Goal: Transaction & Acquisition: Purchase product/service

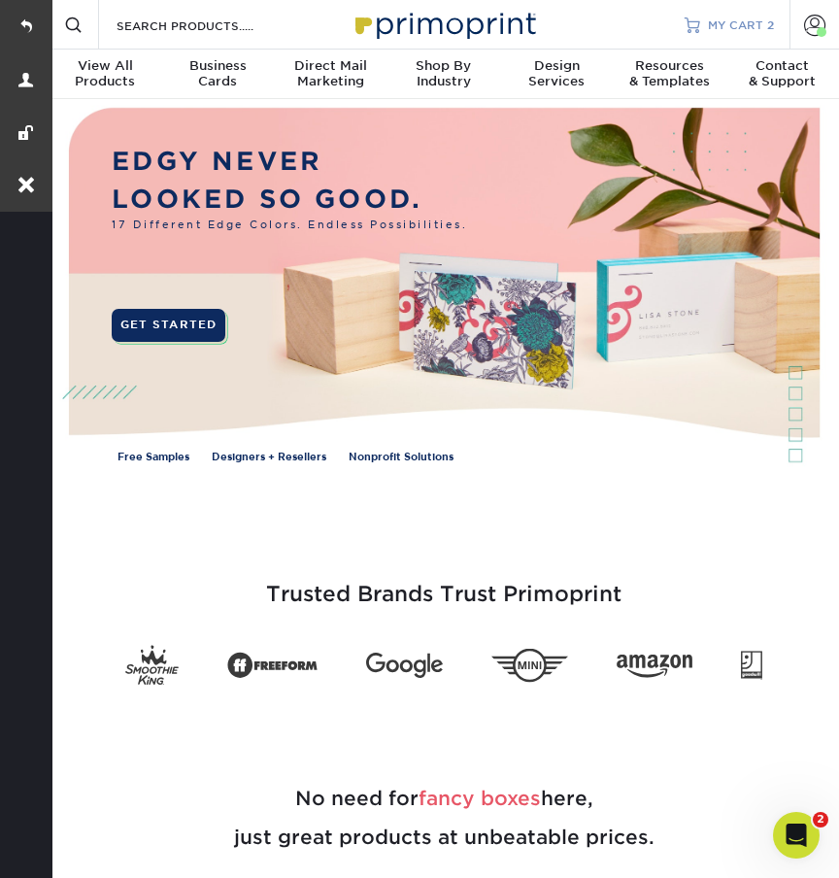
click at [733, 16] on link "MY CART 2" at bounding box center [729, 25] width 89 height 50
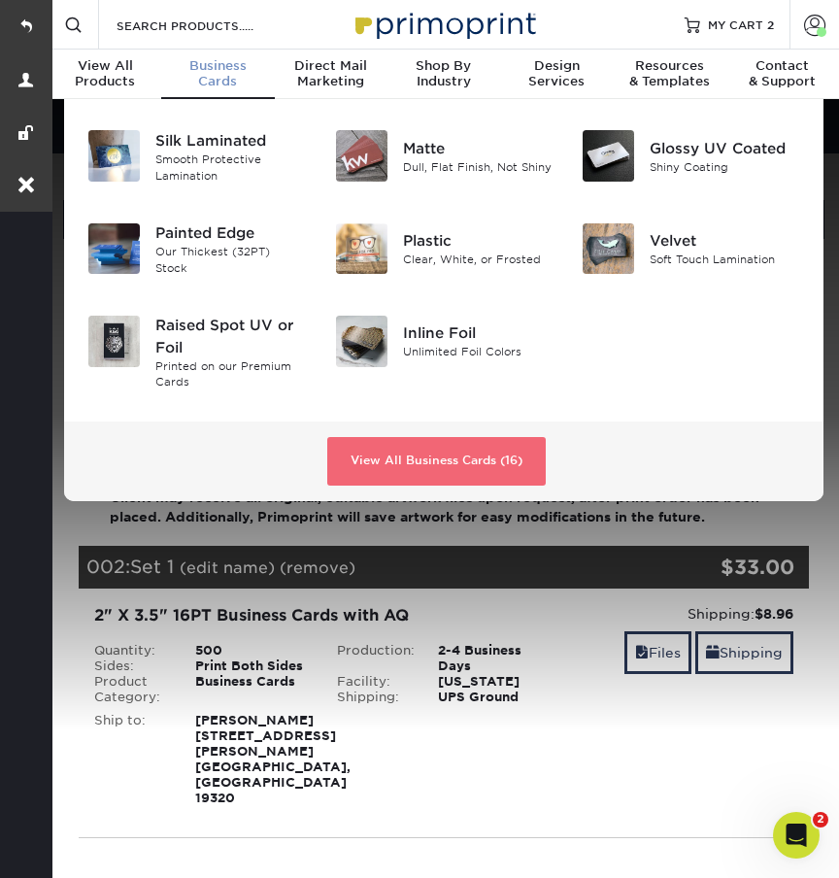
click at [387, 457] on link "View All Business Cards (16)" at bounding box center [436, 461] width 218 height 49
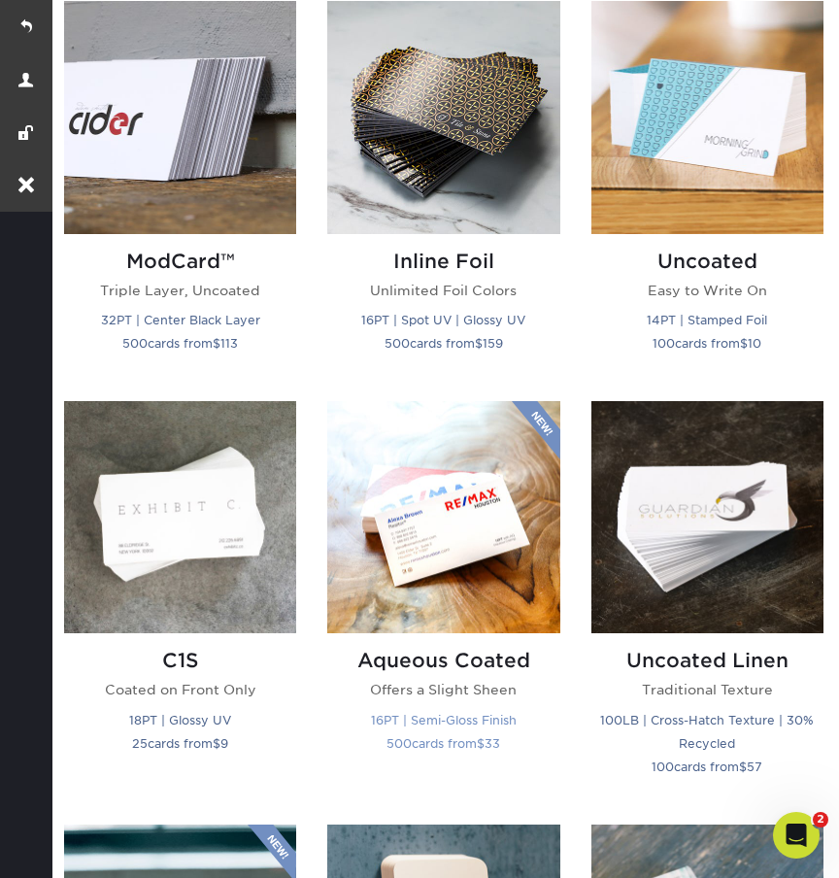
scroll to position [1909, 0]
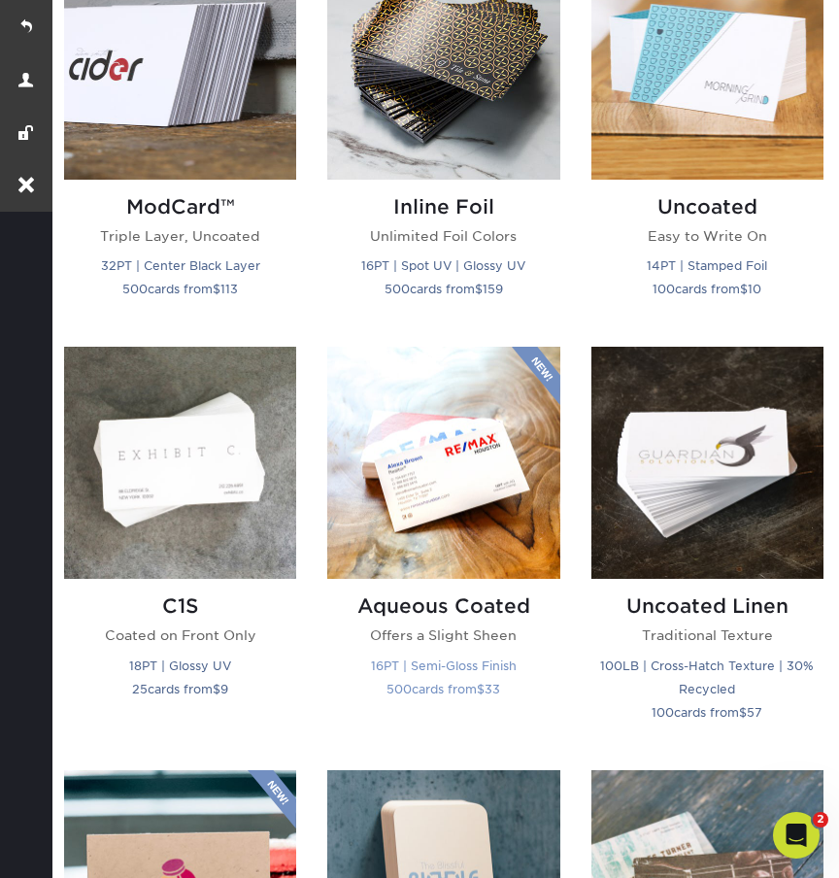
click at [454, 602] on h2 "Aqueous Coated" at bounding box center [443, 605] width 232 height 23
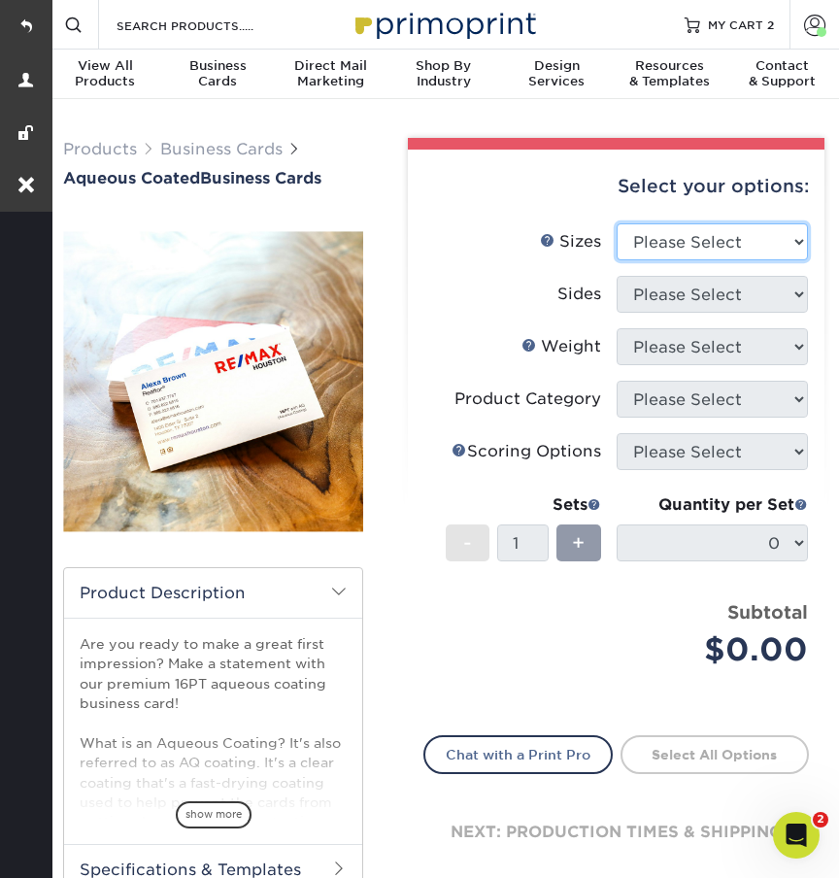
select select "2.00x3.50"
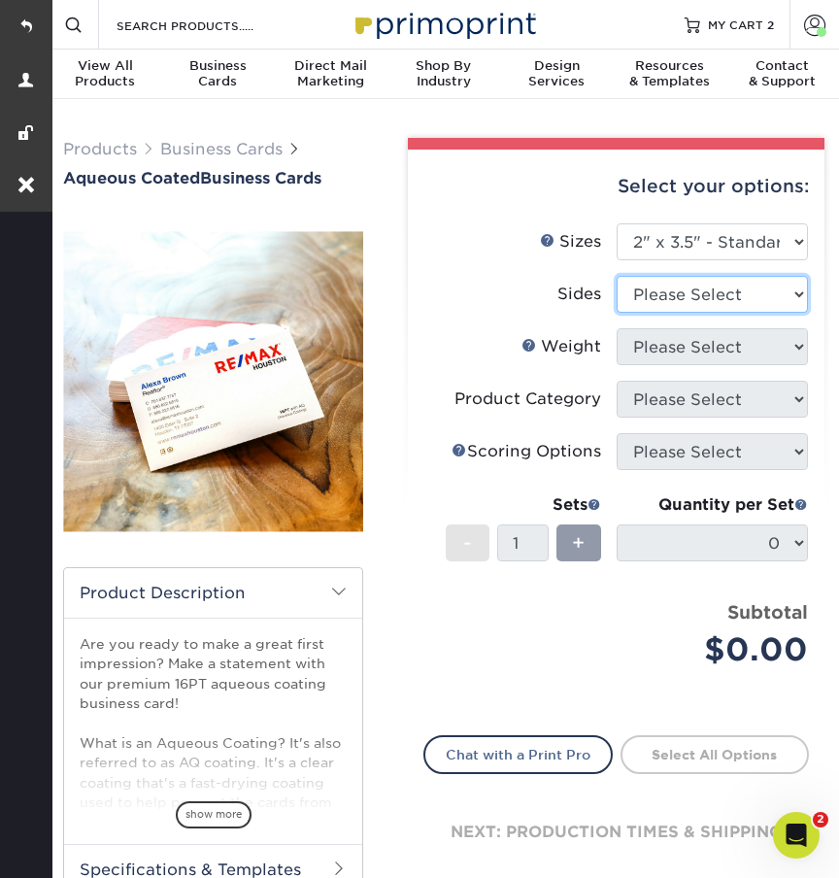
select select "13abbda7-1d64-4f25-8bb2-c179b224825d"
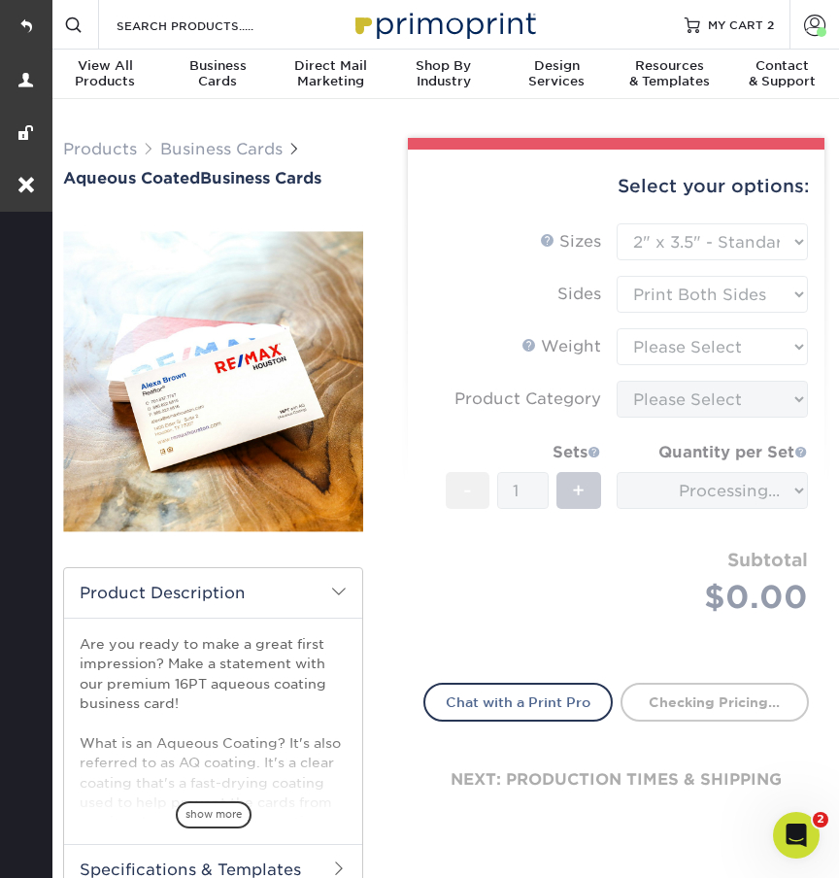
click at [651, 347] on form "Sizes Help Sizes Please Select 1.5" x 3.5" - Mini 1.75" x 3.5" - Mini 2" x 3" -…" at bounding box center [616, 441] width 386 height 436
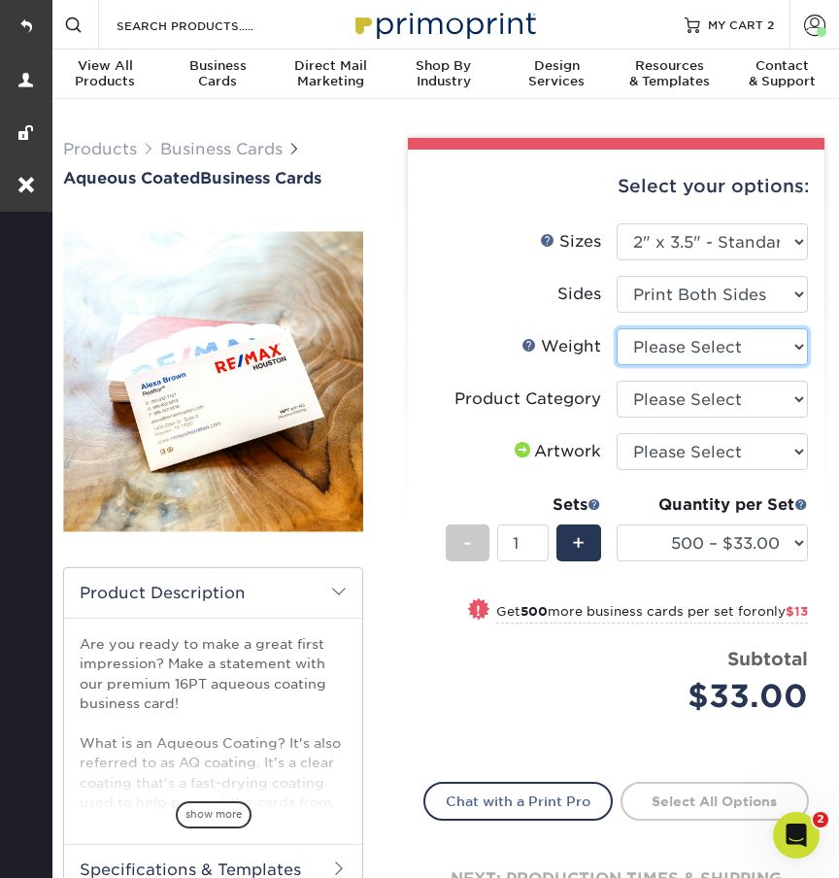
select select "16PT"
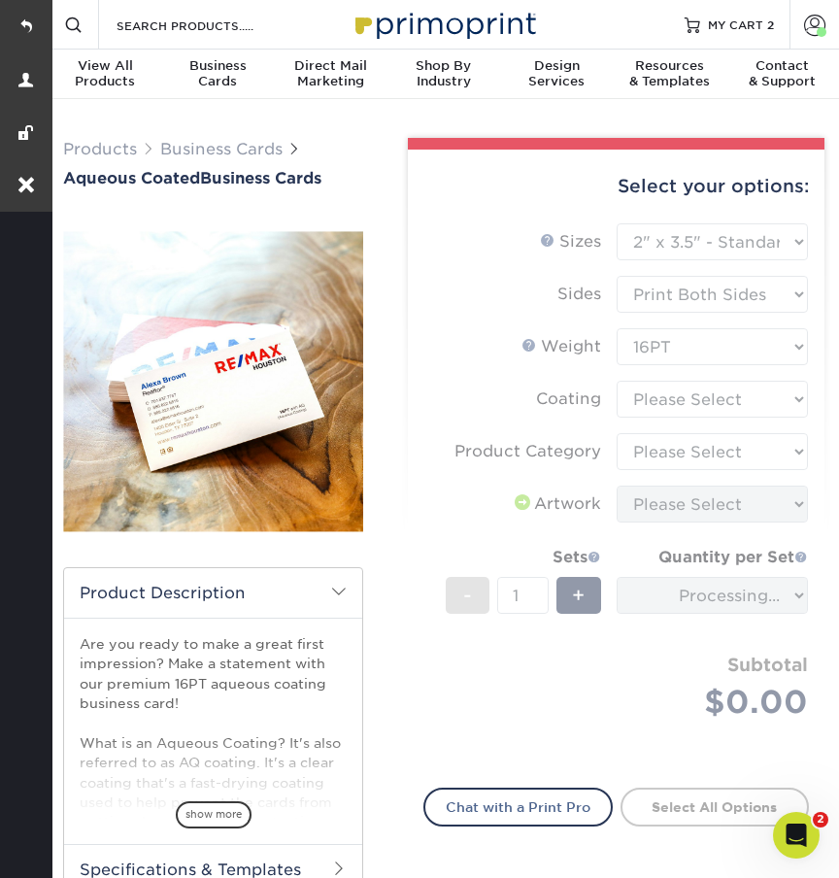
click at [648, 404] on form "Sizes Help Sizes Please Select 1.5" x 3.5" - Mini 1.75" x 3.5" - Mini 2" x 3" -…" at bounding box center [616, 493] width 386 height 541
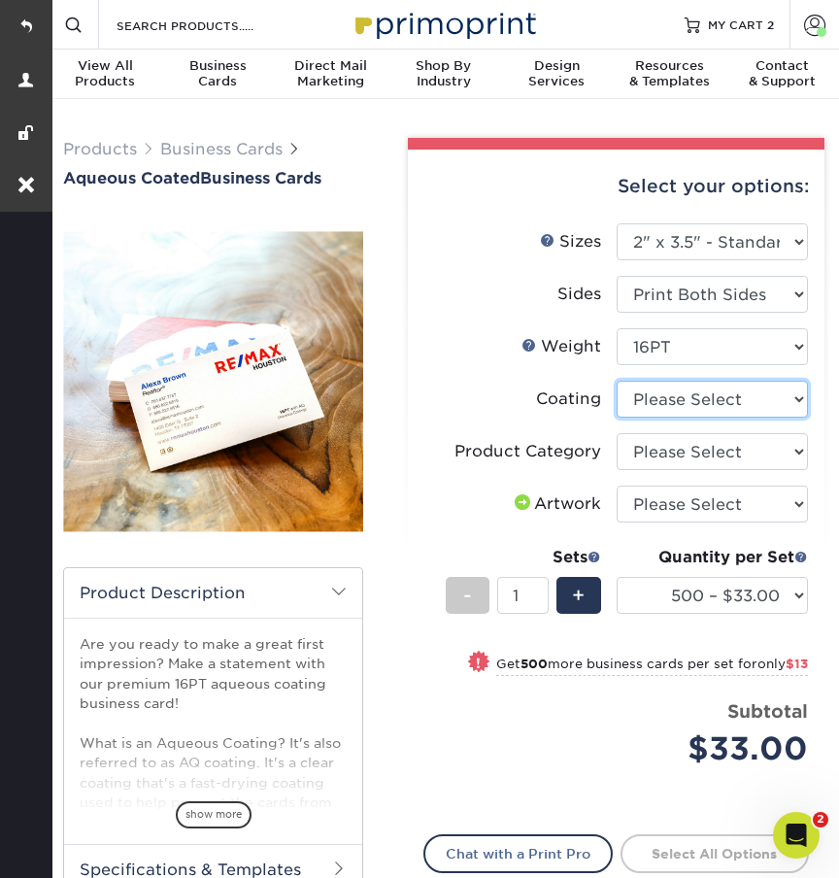
select select "d41dab50-ff65-4f4f-bb17-2afe4d36ae33"
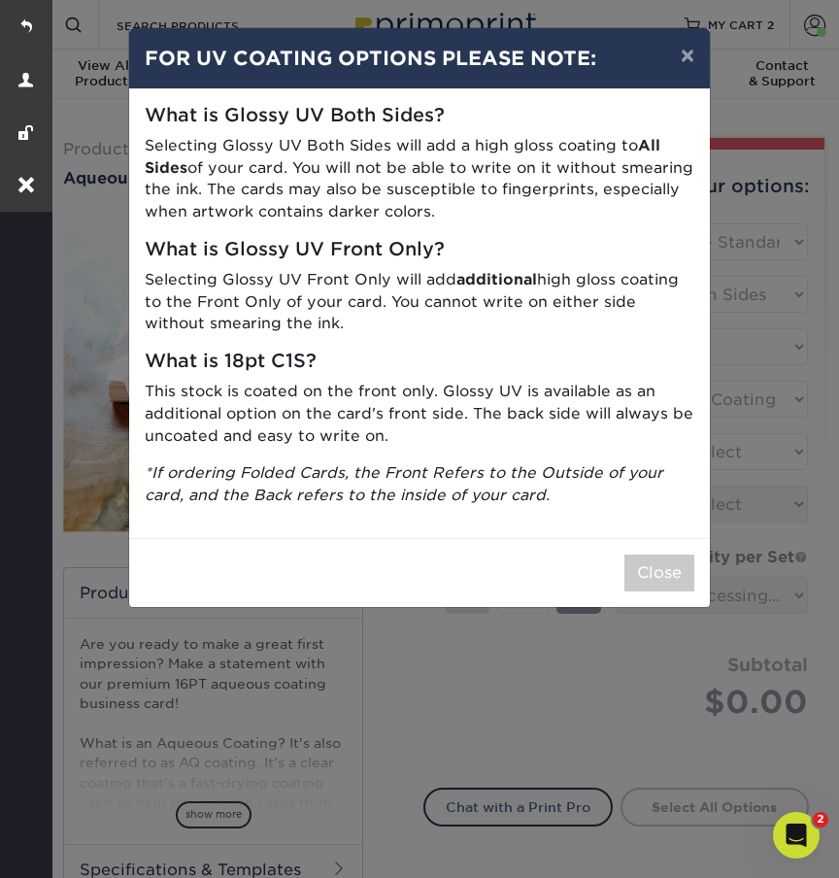
click at [640, 462] on p "*If ordering Folded Cards, the Front Refers to the Outside of your card, and th…" at bounding box center [420, 484] width 550 height 45
click at [644, 563] on button "Close" at bounding box center [659, 572] width 70 height 37
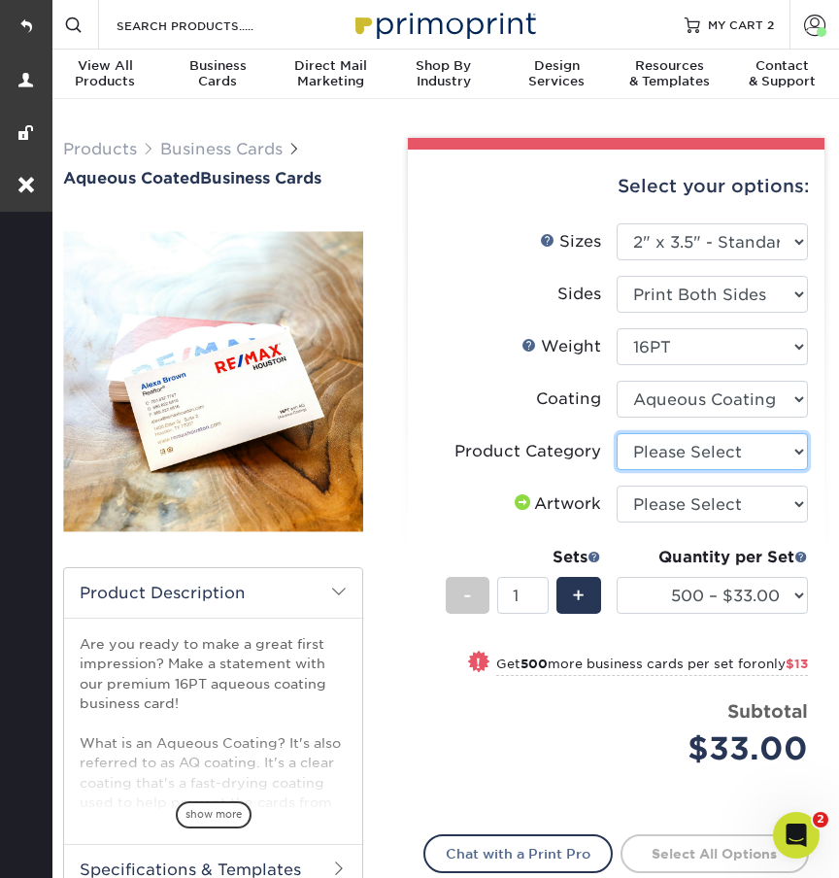
select select "3b5148f1-0588-4f88-a218-97bcfdce65c1"
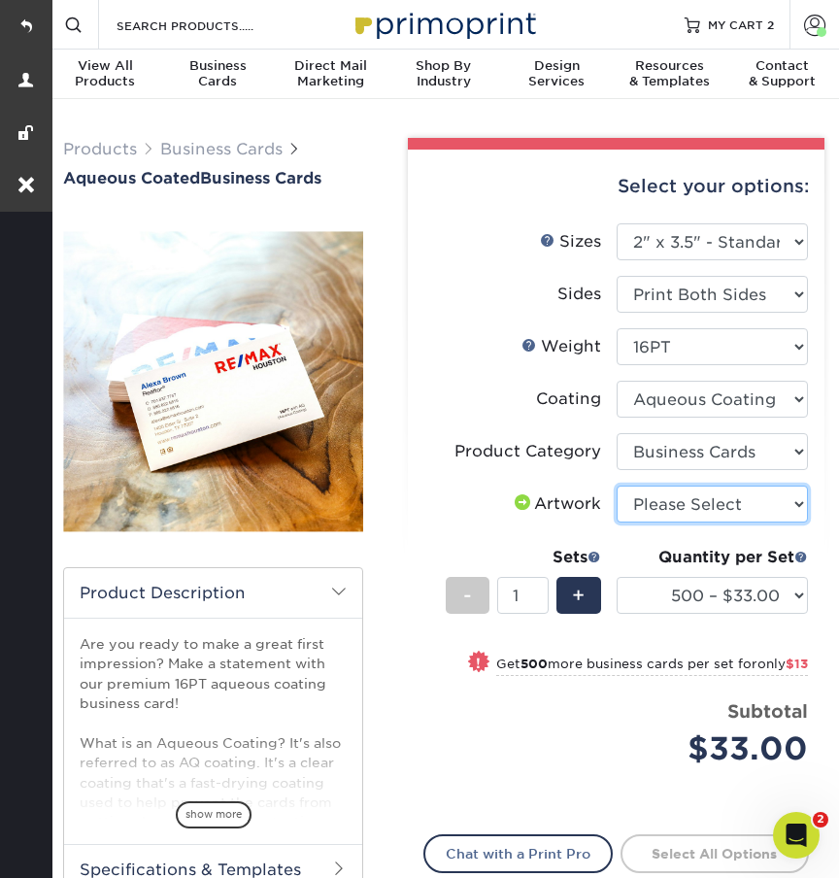
select select "upload"
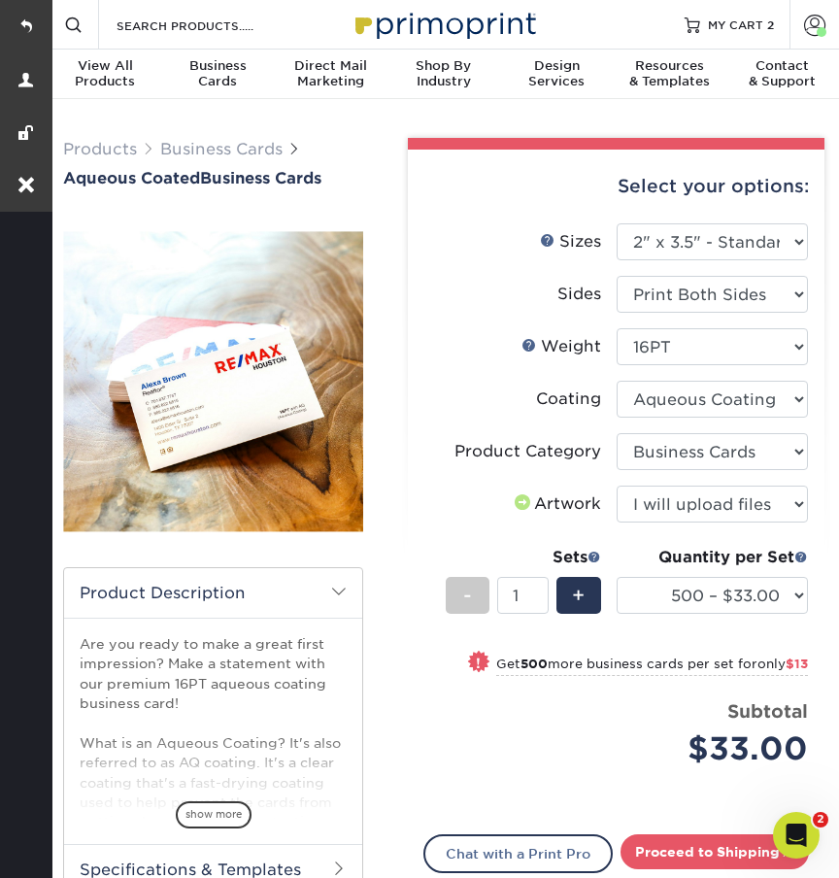
click at [630, 572] on div "Quantity per Set 500 – $33.00 1000 – $46.00 2500 – $99.00 5000 – $141.00 7500 –…" at bounding box center [712, 591] width 191 height 90
select select "1000 – $46.00"
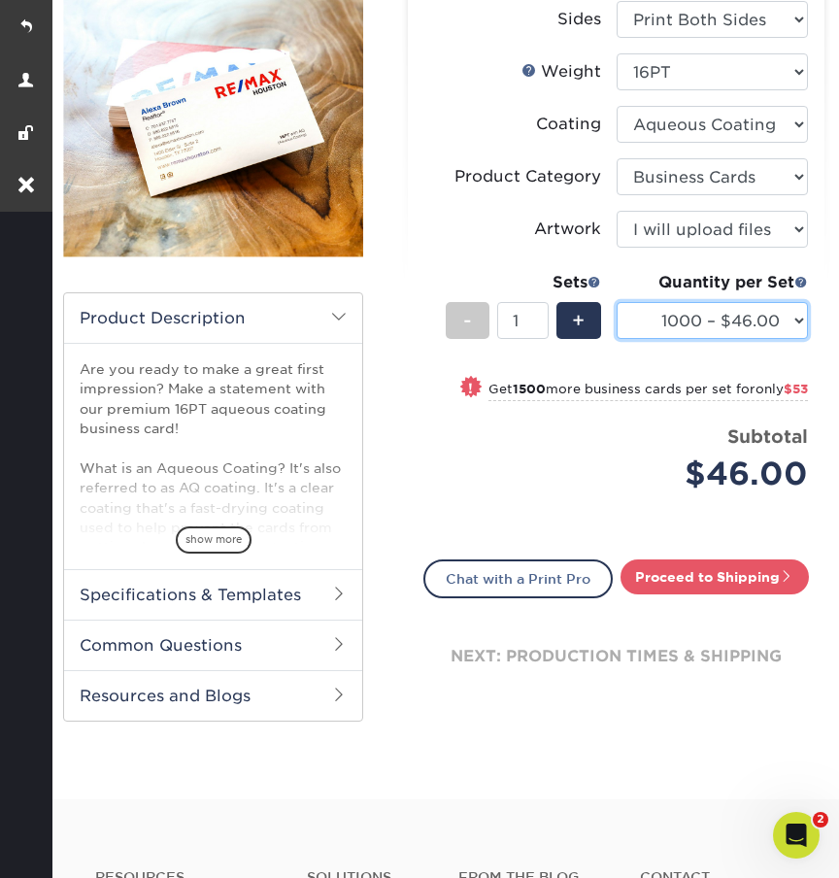
scroll to position [276, 0]
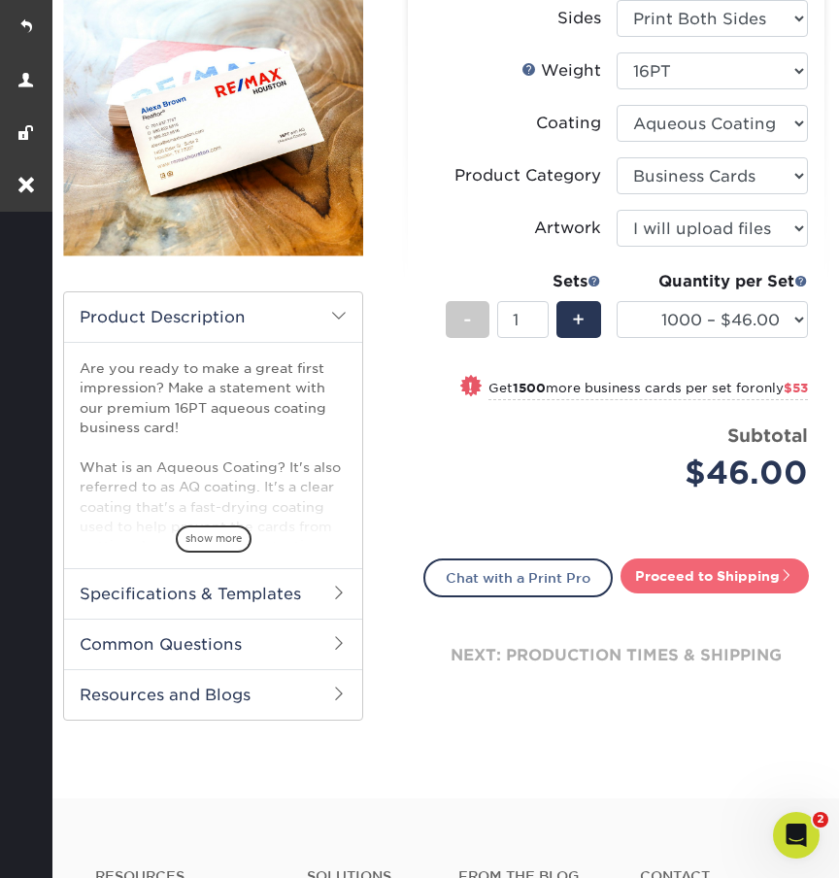
click at [663, 582] on link "Proceed to Shipping" at bounding box center [715, 575] width 188 height 35
type input "Set 1"
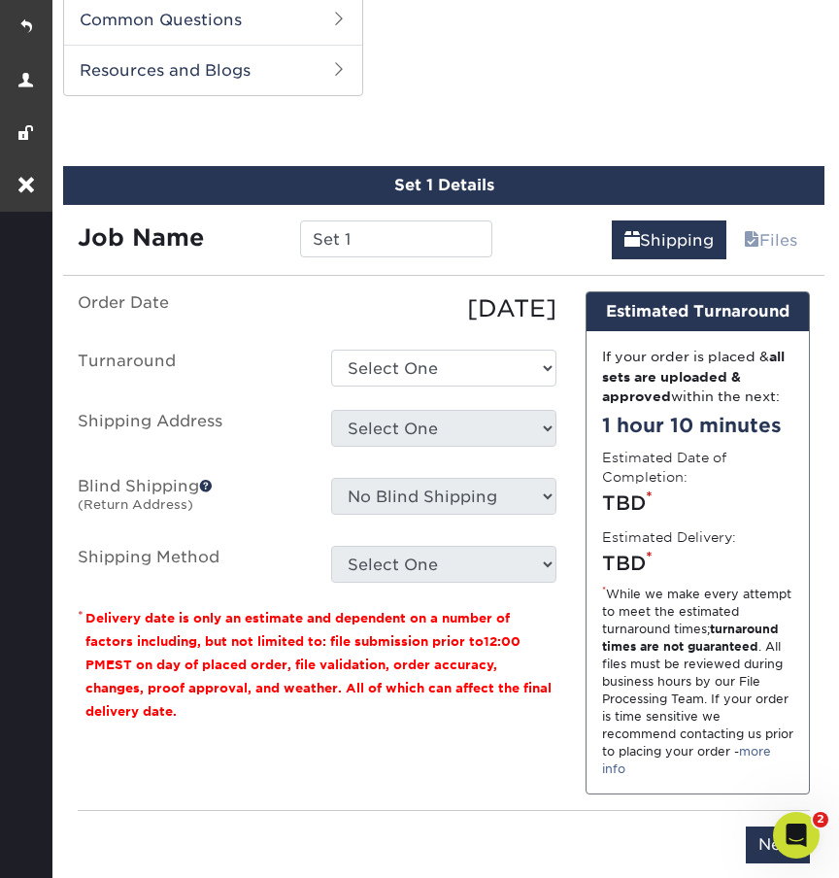
scroll to position [398, 0]
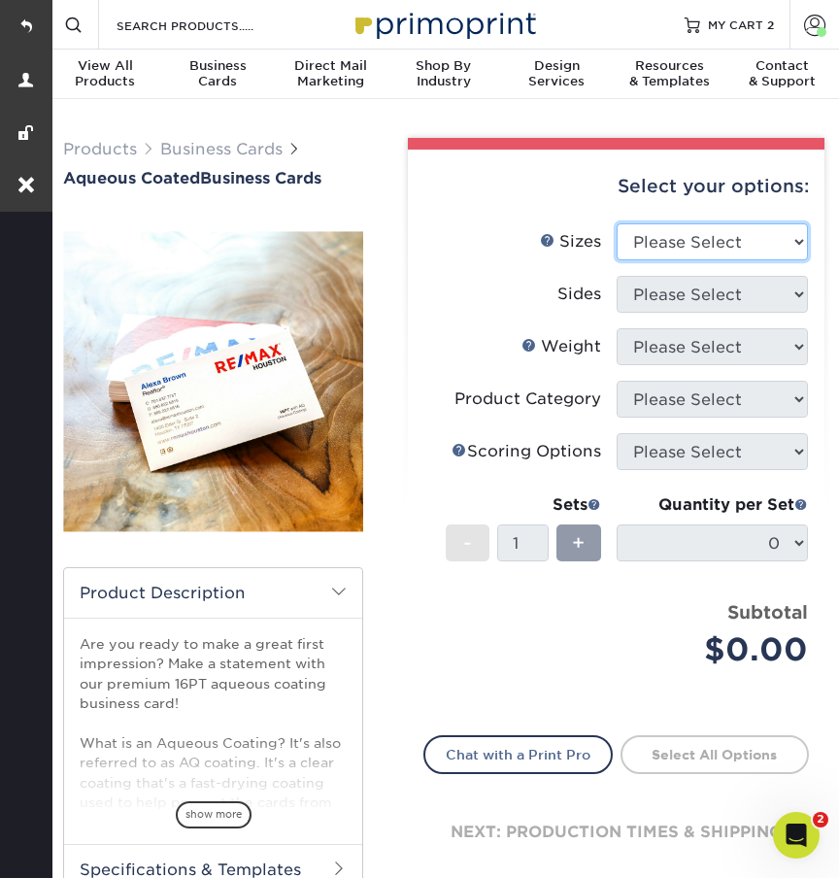
select select "2.00x3.50"
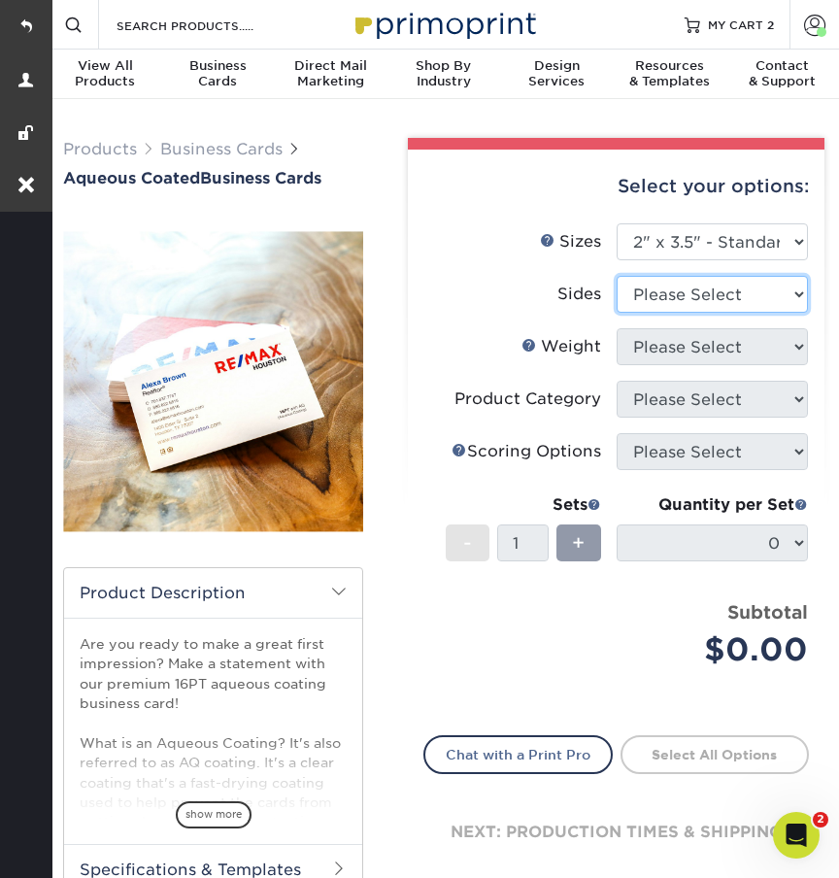
select select "13abbda7-1d64-4f25-8bb2-c179b224825d"
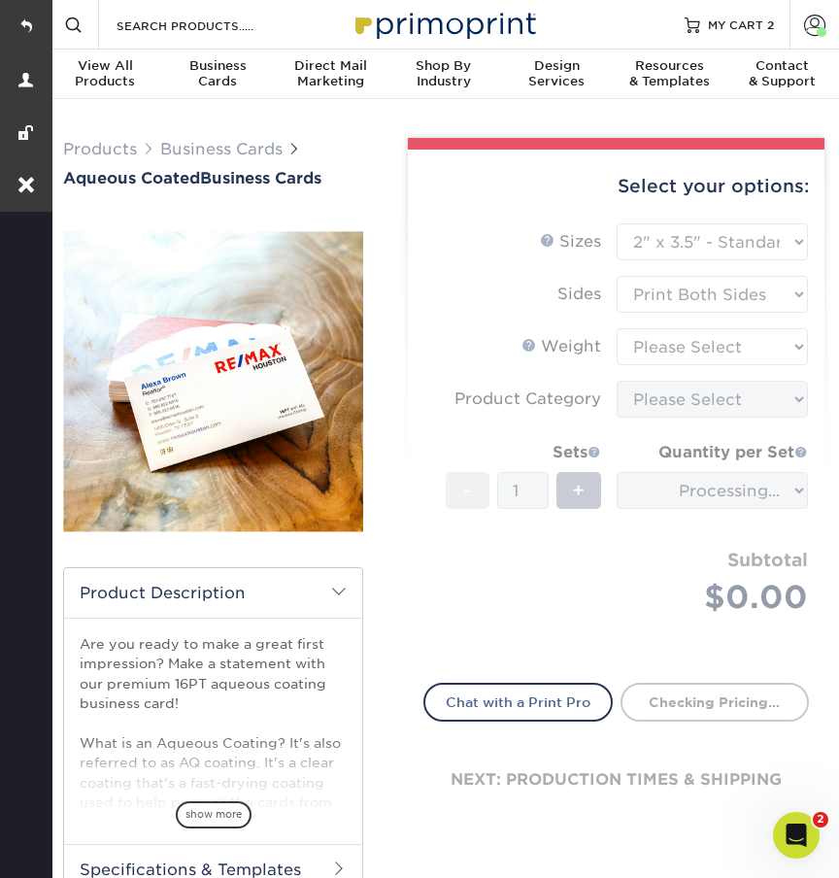
click at [640, 342] on form "Sizes Help Sizes Please Select 1.5" x 3.5" - Mini 1.75" x 3.5" - Mini 2" x 3" -…" at bounding box center [616, 441] width 386 height 436
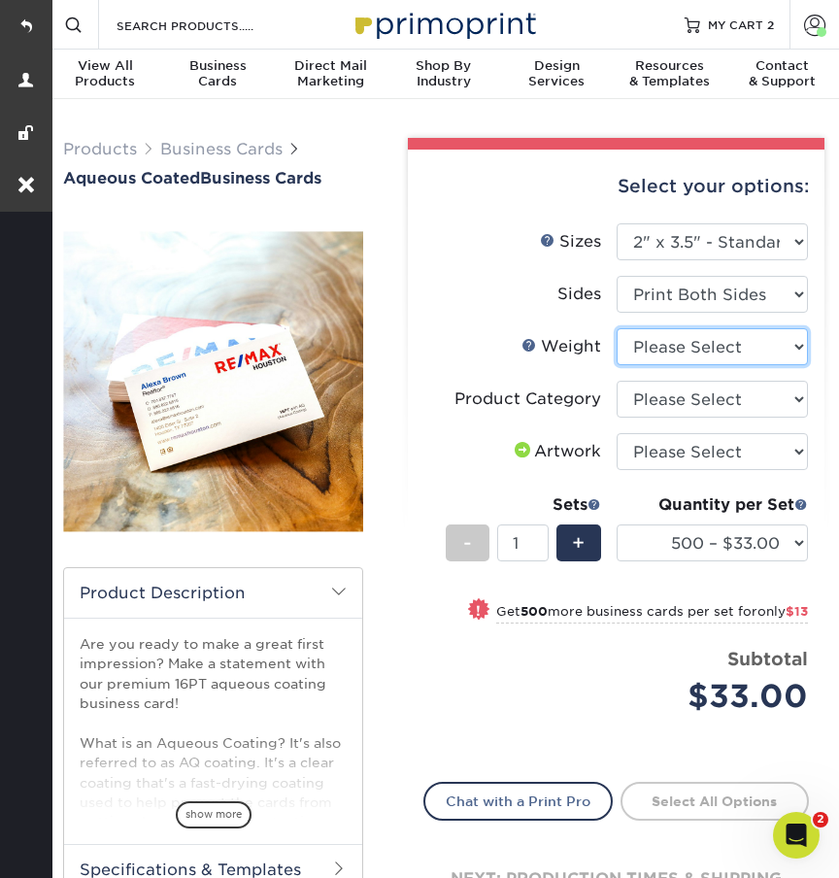
select select "16PT"
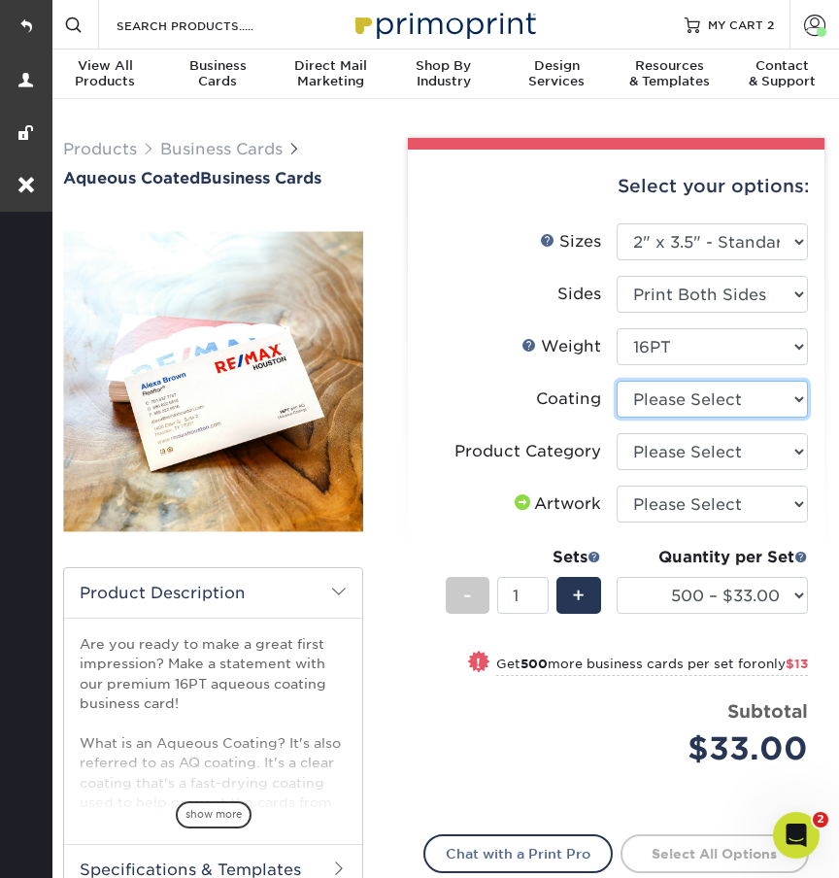
select select "d41dab50-ff65-4f4f-bb17-2afe4d36ae33"
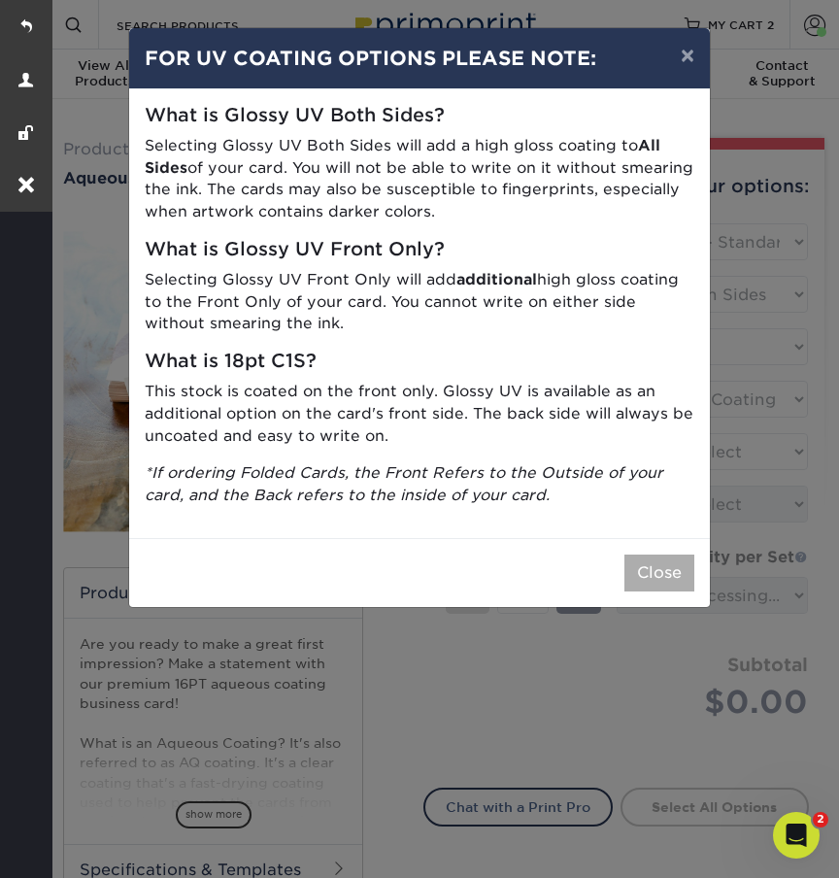
click at [669, 565] on button "Close" at bounding box center [659, 572] width 70 height 37
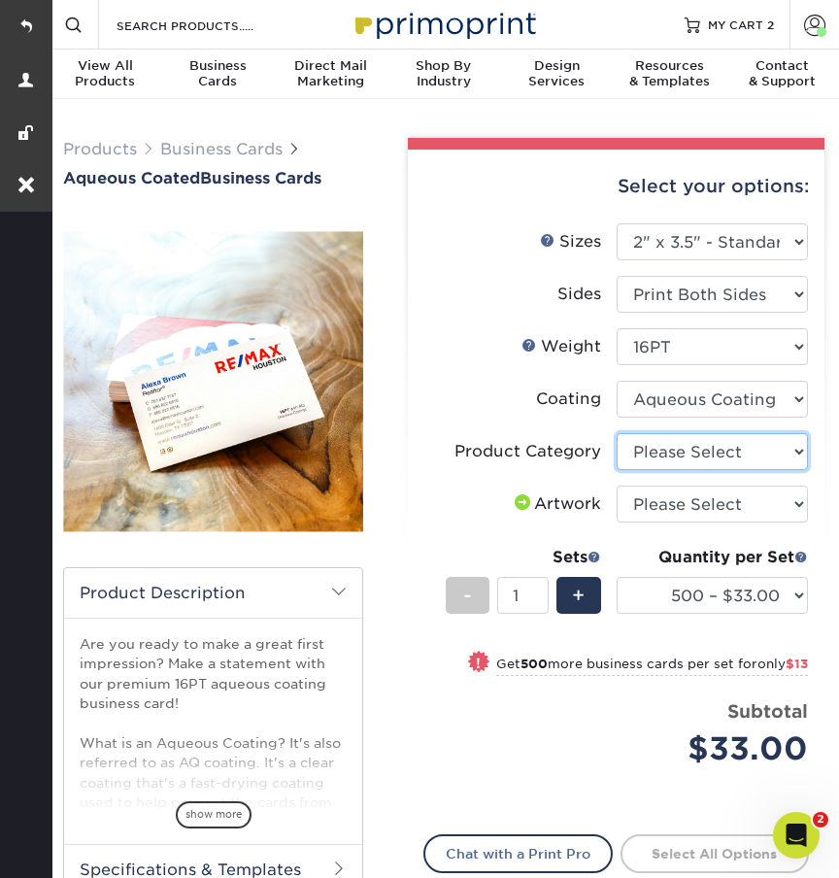
select select "3b5148f1-0588-4f88-a218-97bcfdce65c1"
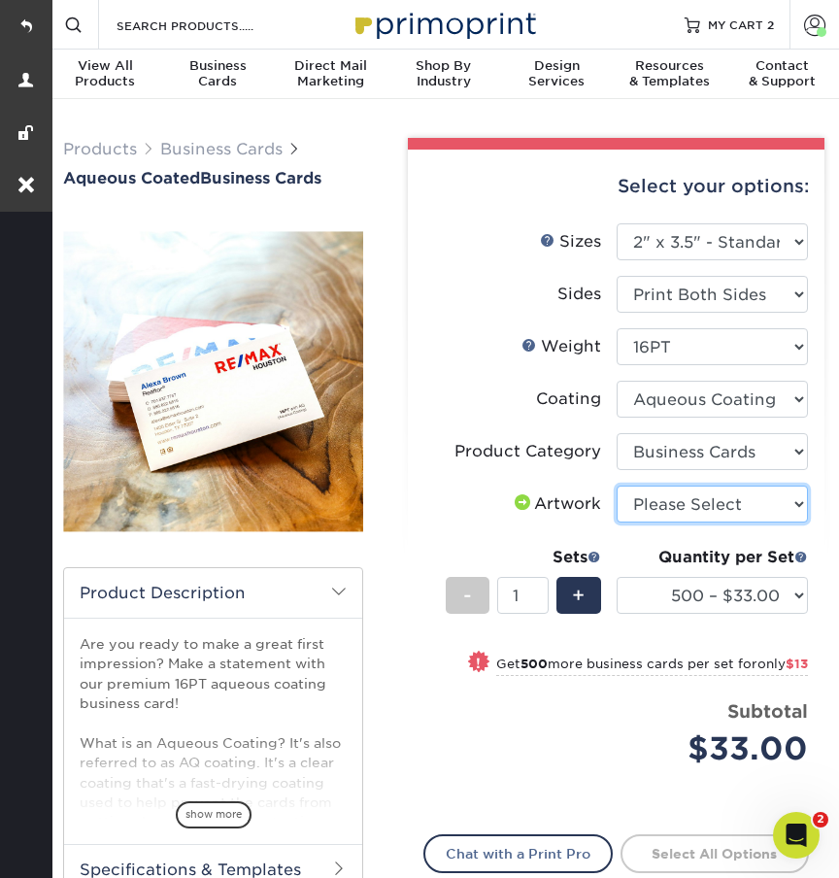
select select "design"
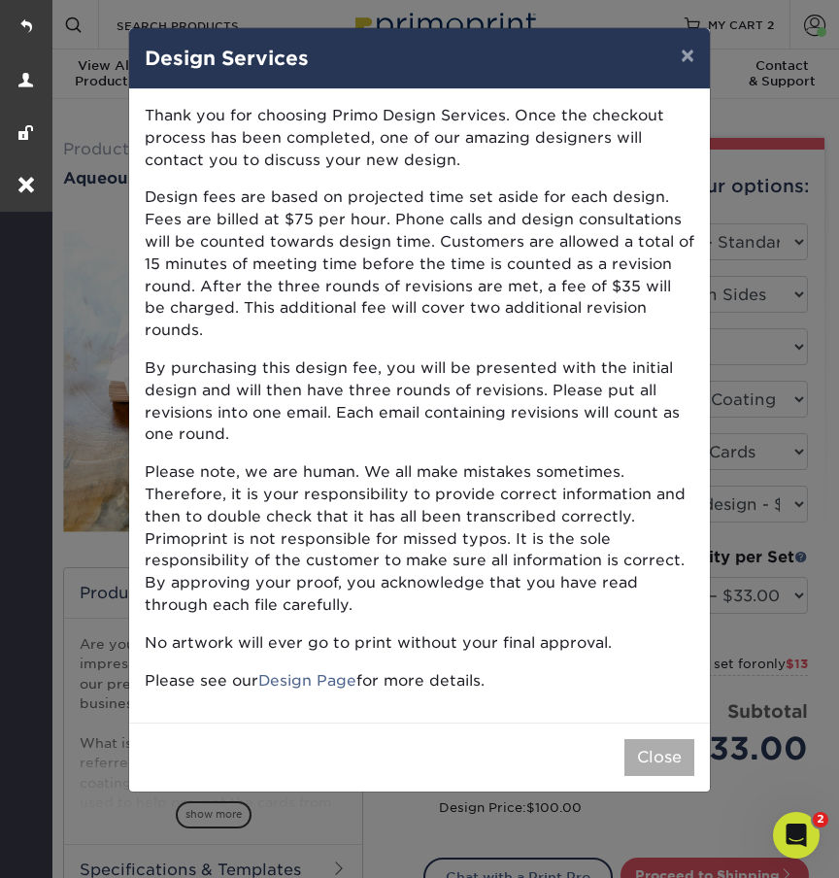
click at [661, 739] on button "Close" at bounding box center [659, 757] width 70 height 37
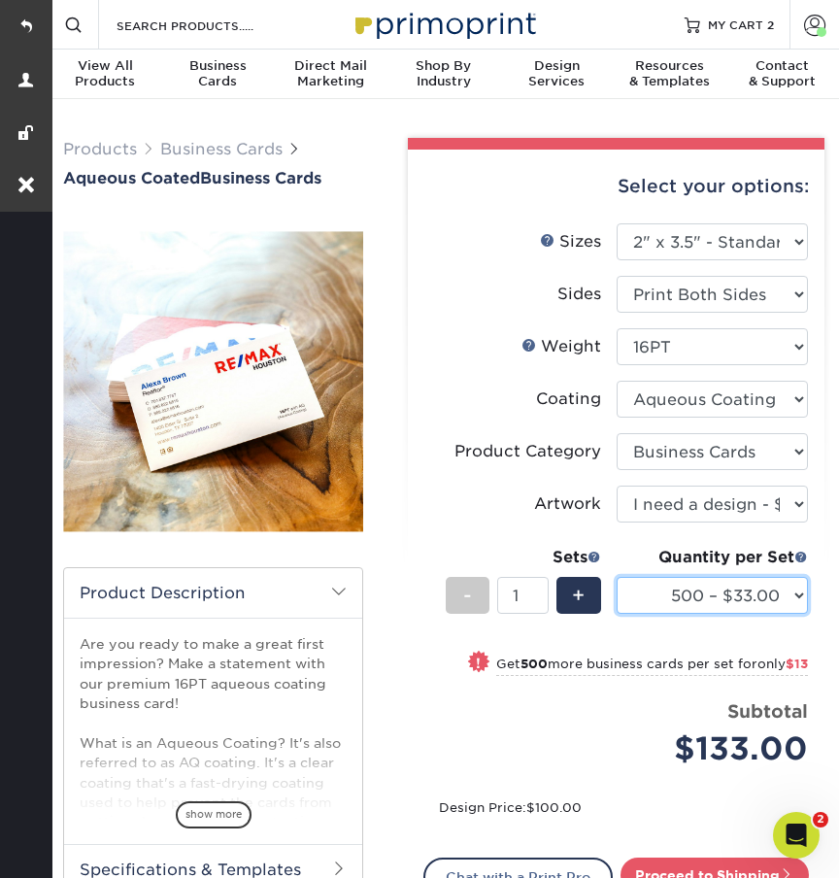
select select "1000 – $46.00"
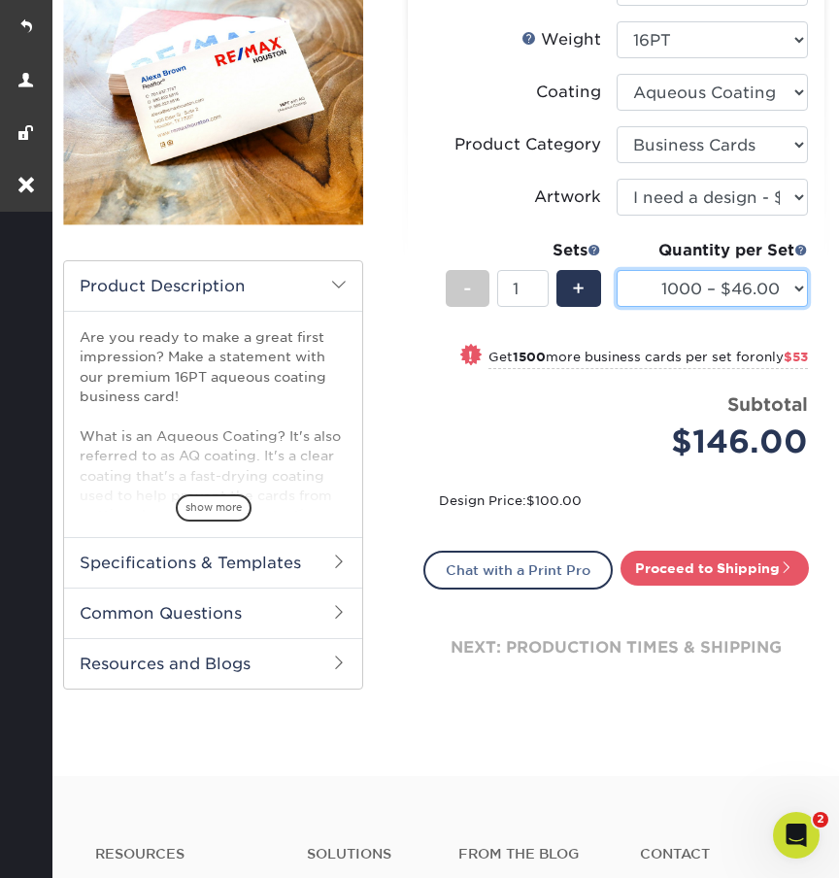
scroll to position [391, 0]
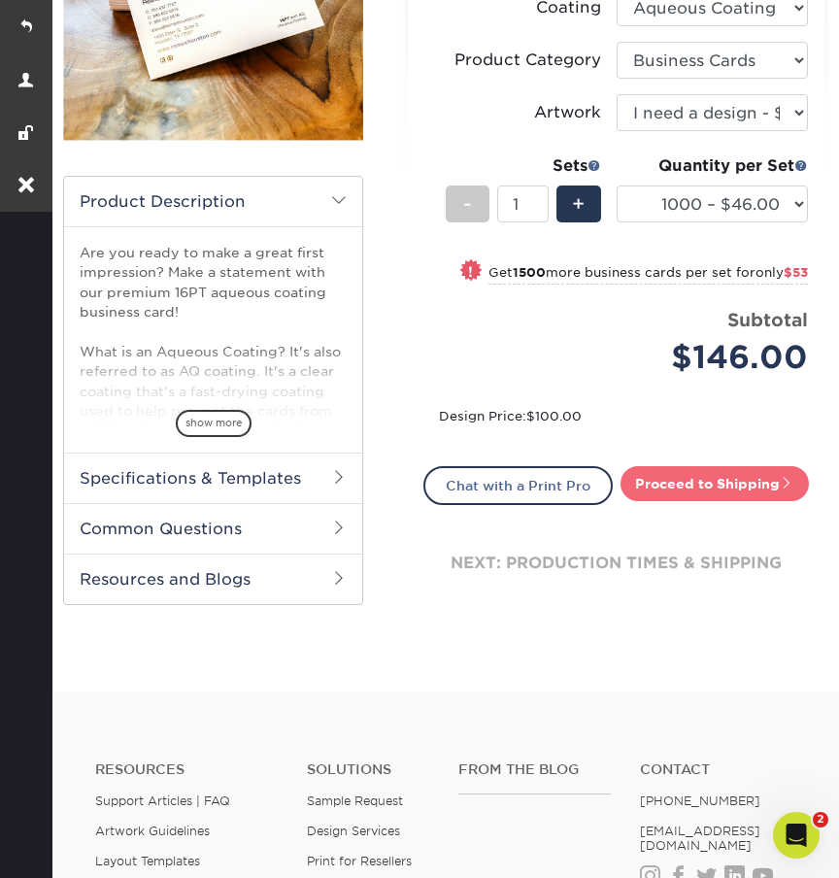
click at [653, 486] on link "Proceed to Shipping" at bounding box center [715, 483] width 188 height 35
type input "Set 1"
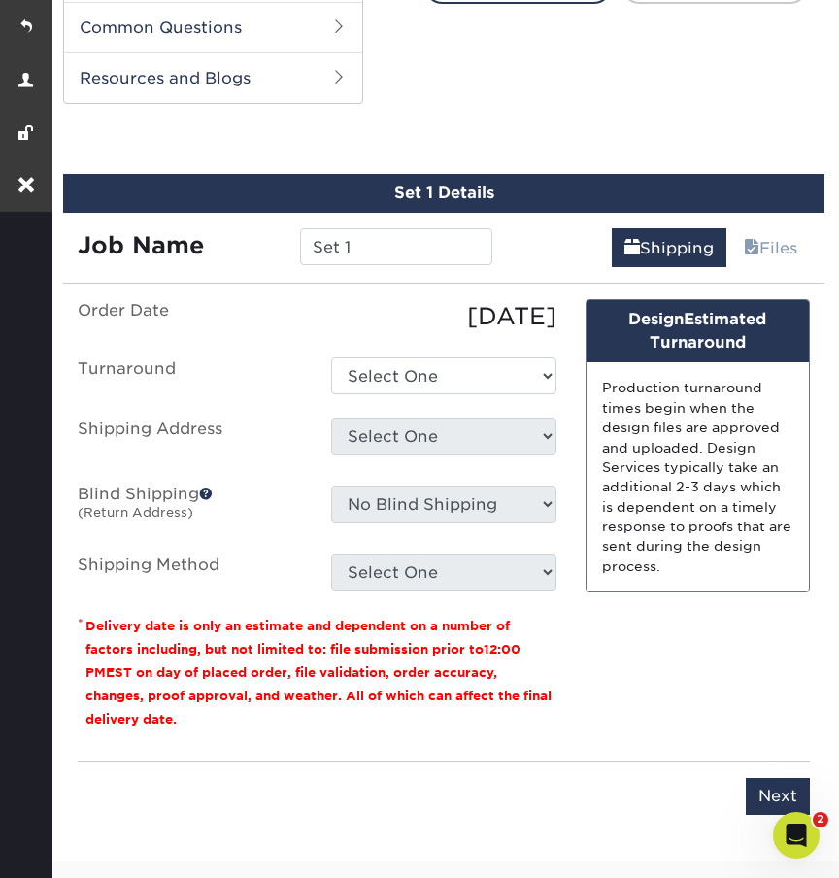
scroll to position [908, 0]
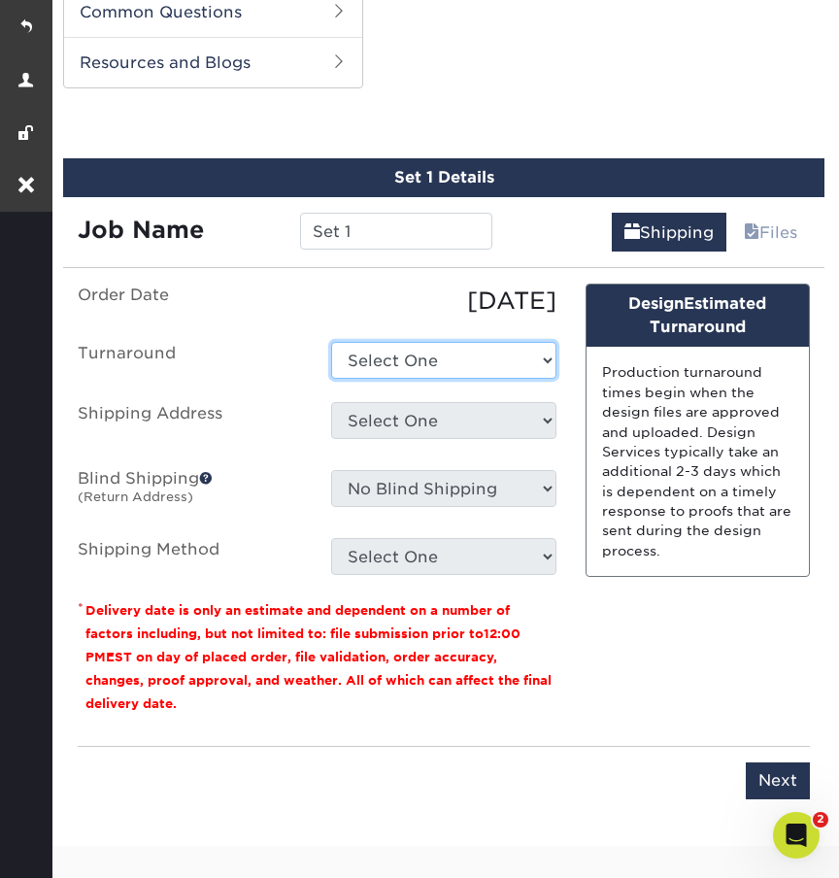
select select "ff7956b4-5283-409c-9861-ced6eda3af1e"
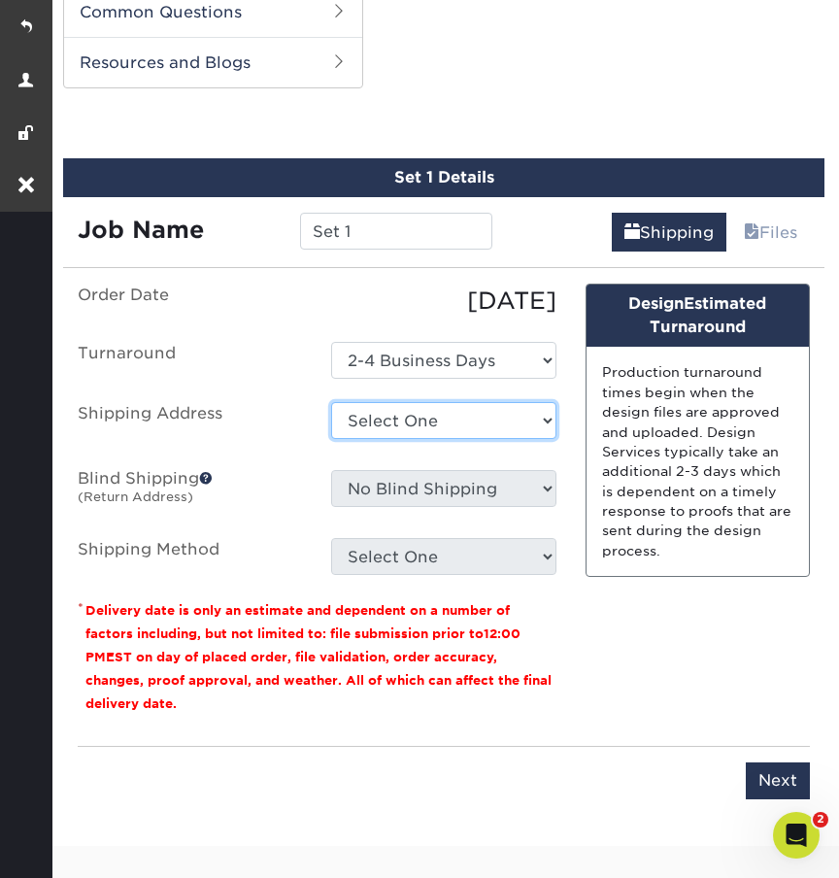
select select "277973"
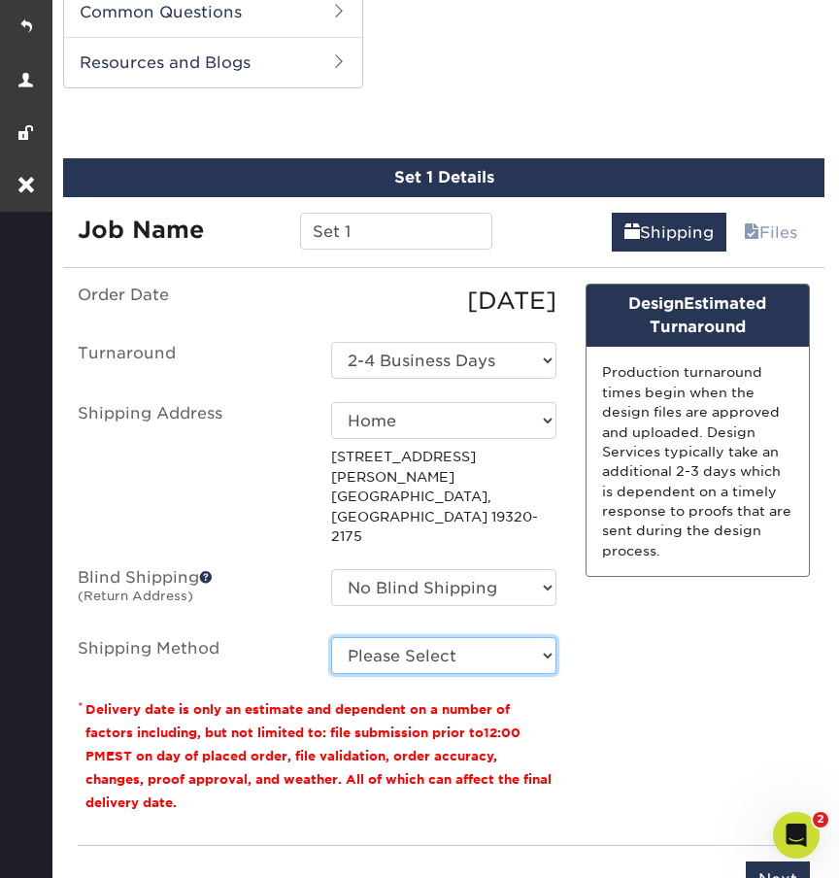
select select "03"
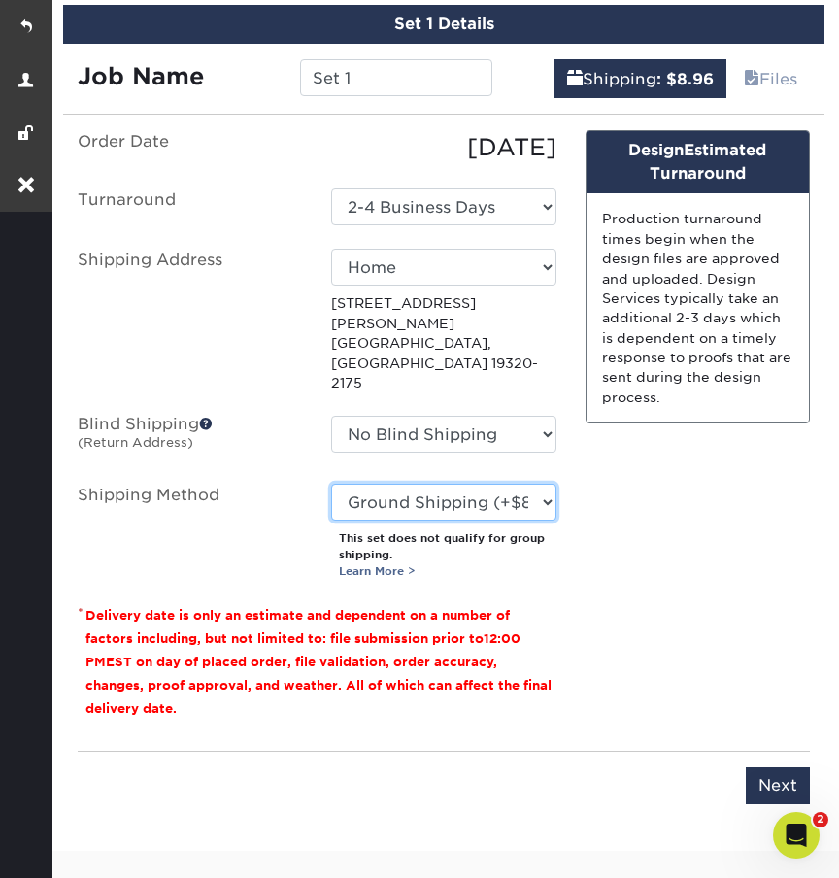
scroll to position [1104, 0]
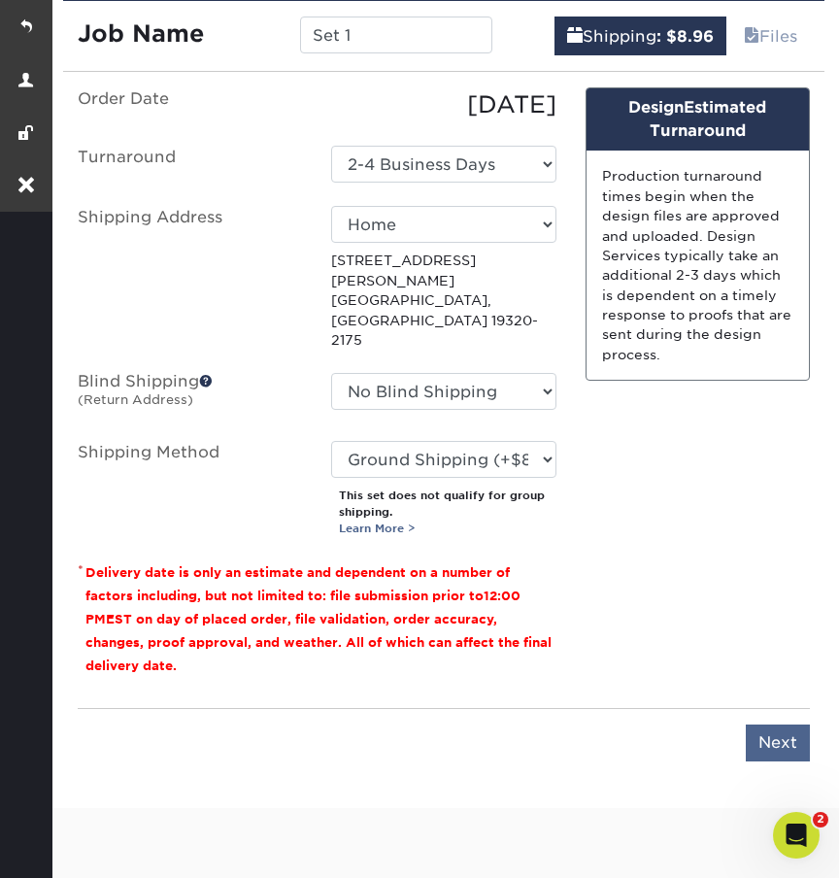
click at [789, 724] on input "Next" at bounding box center [778, 742] width 64 height 37
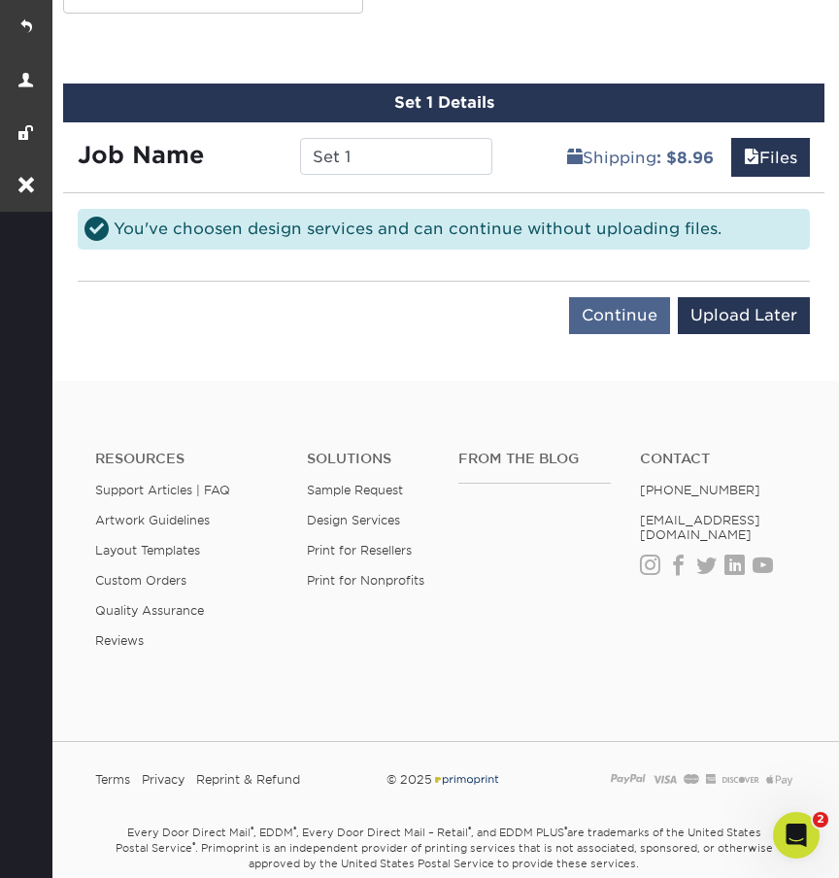
scroll to position [980, 0]
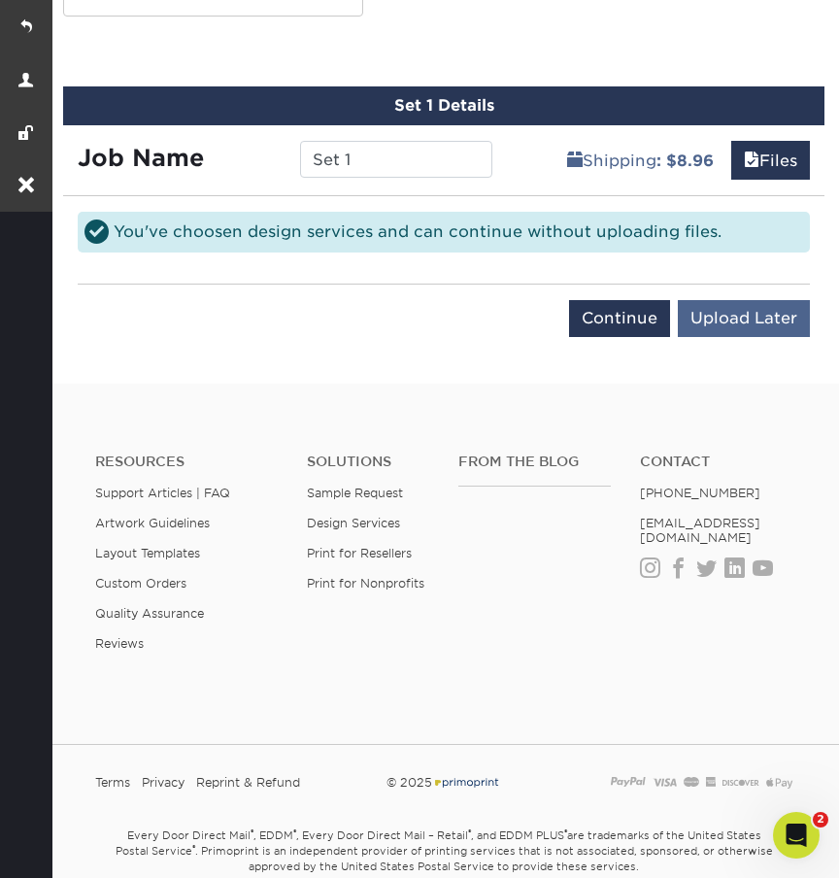
click at [727, 319] on input "Upload Later" at bounding box center [744, 318] width 132 height 37
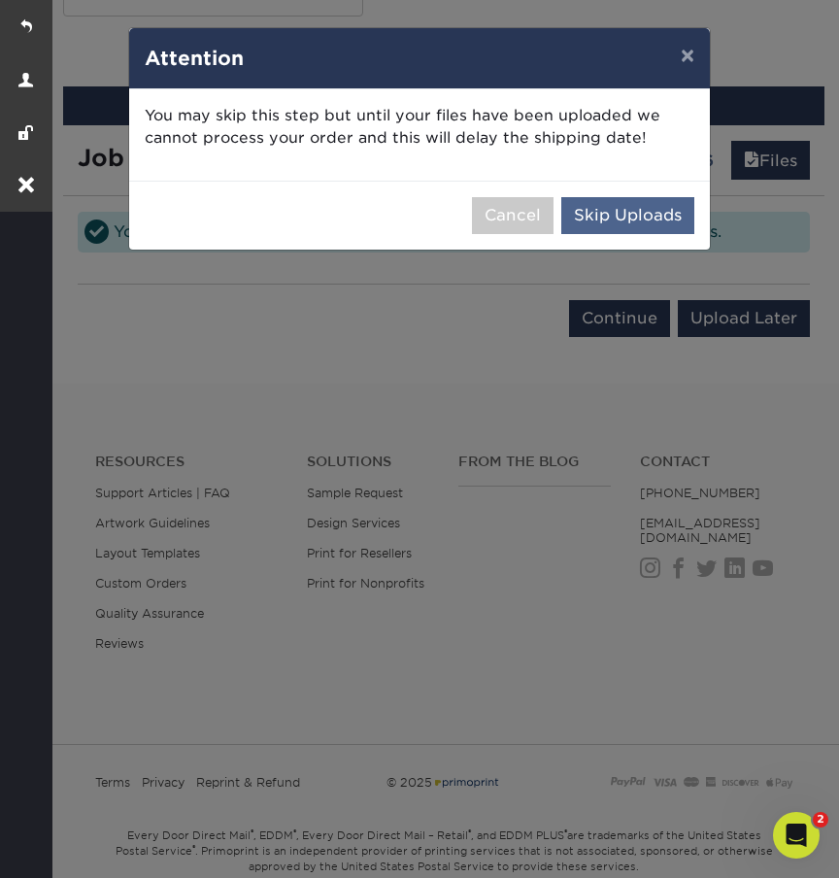
click at [646, 215] on button "Skip Uploads" at bounding box center [627, 215] width 133 height 37
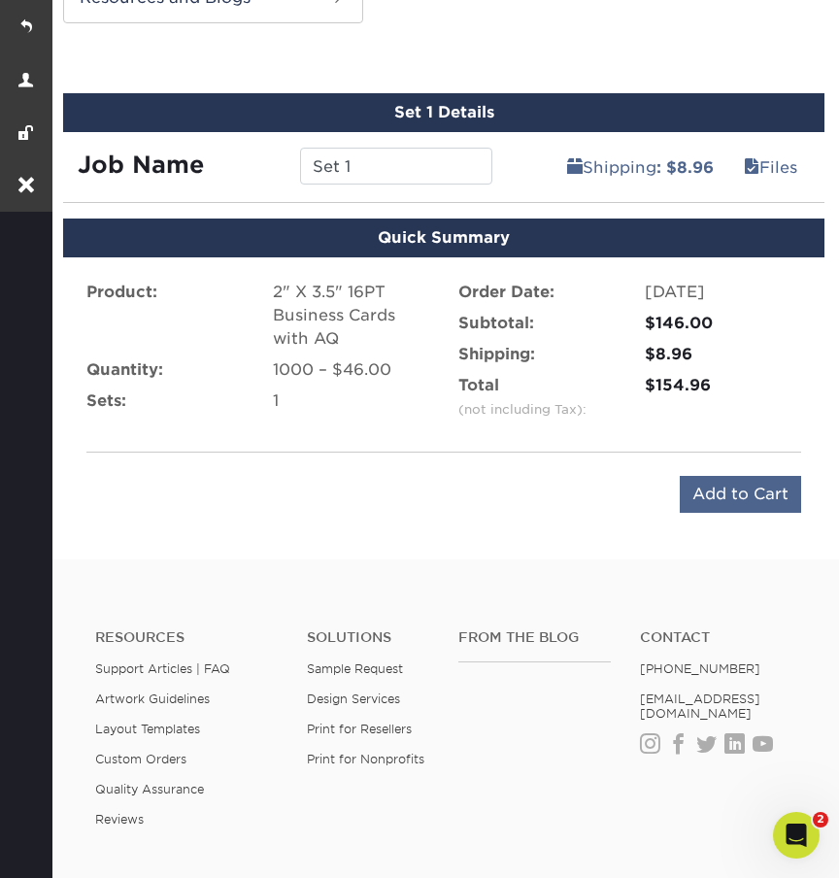
click at [727, 494] on input "Add to Cart" at bounding box center [740, 494] width 121 height 37
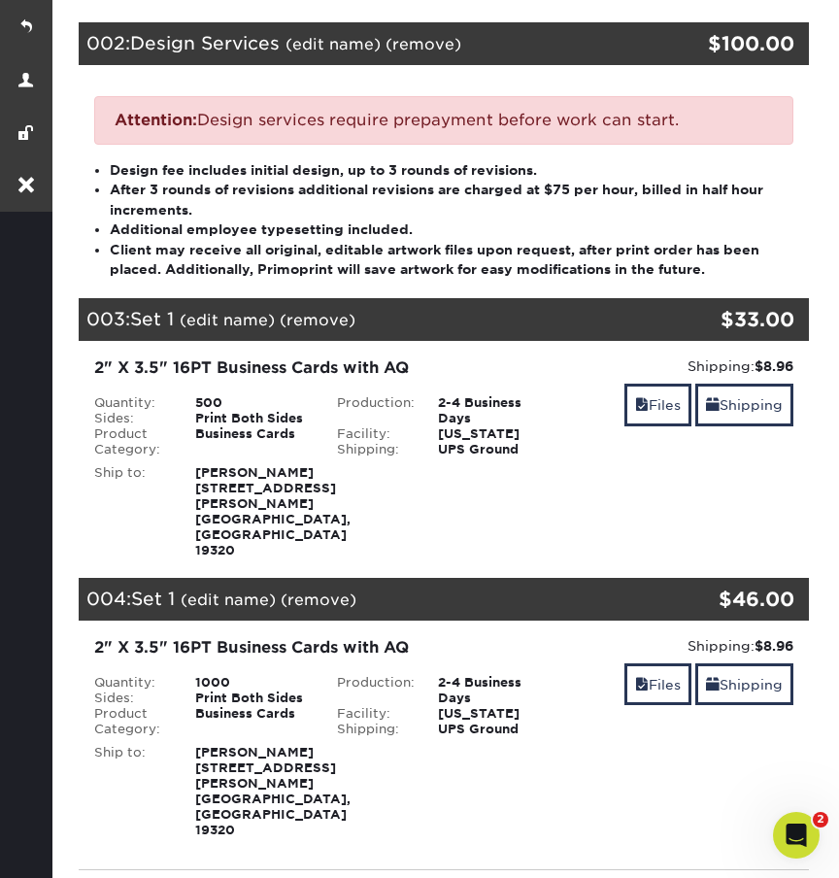
scroll to position [531, 0]
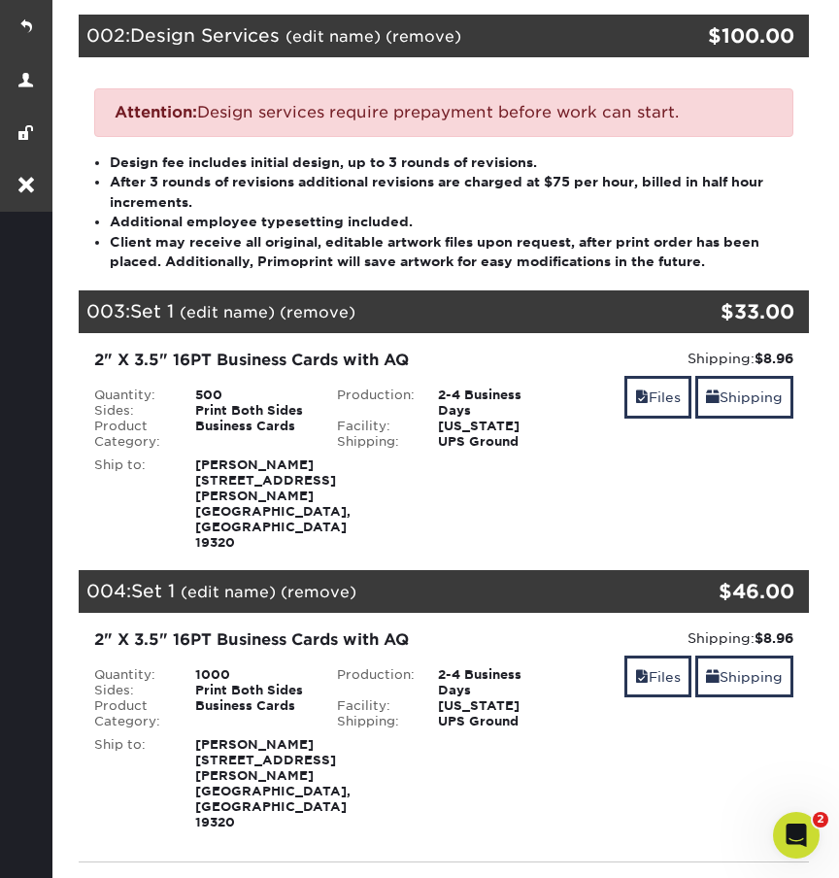
click at [330, 307] on link "(remove)" at bounding box center [318, 312] width 76 height 18
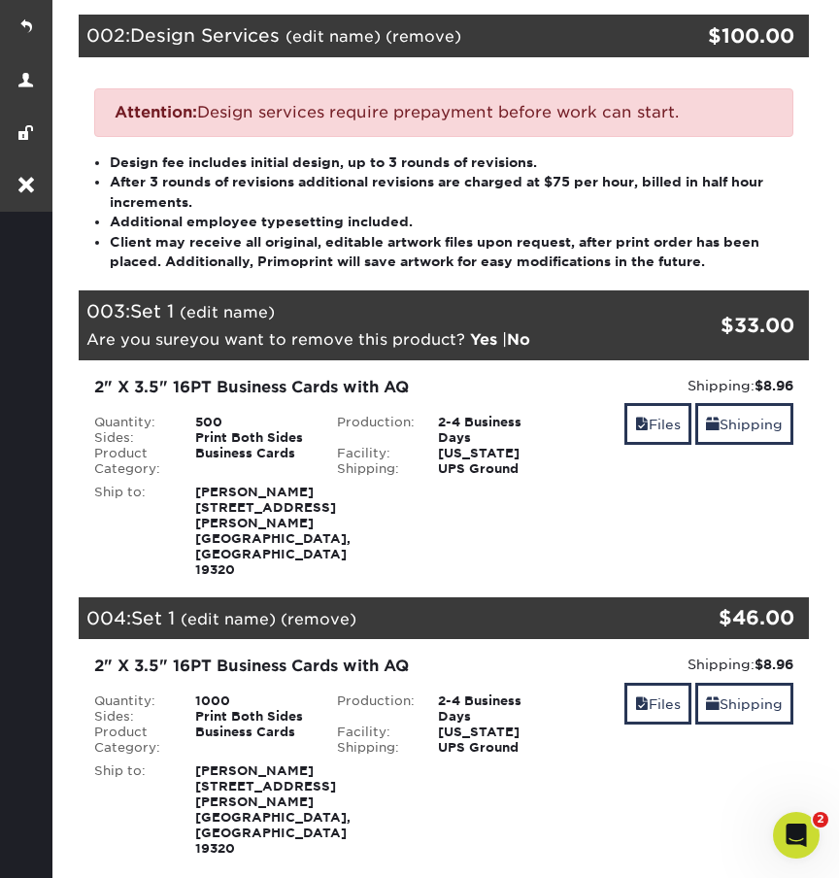
click at [474, 330] on link "Yes" at bounding box center [483, 339] width 27 height 18
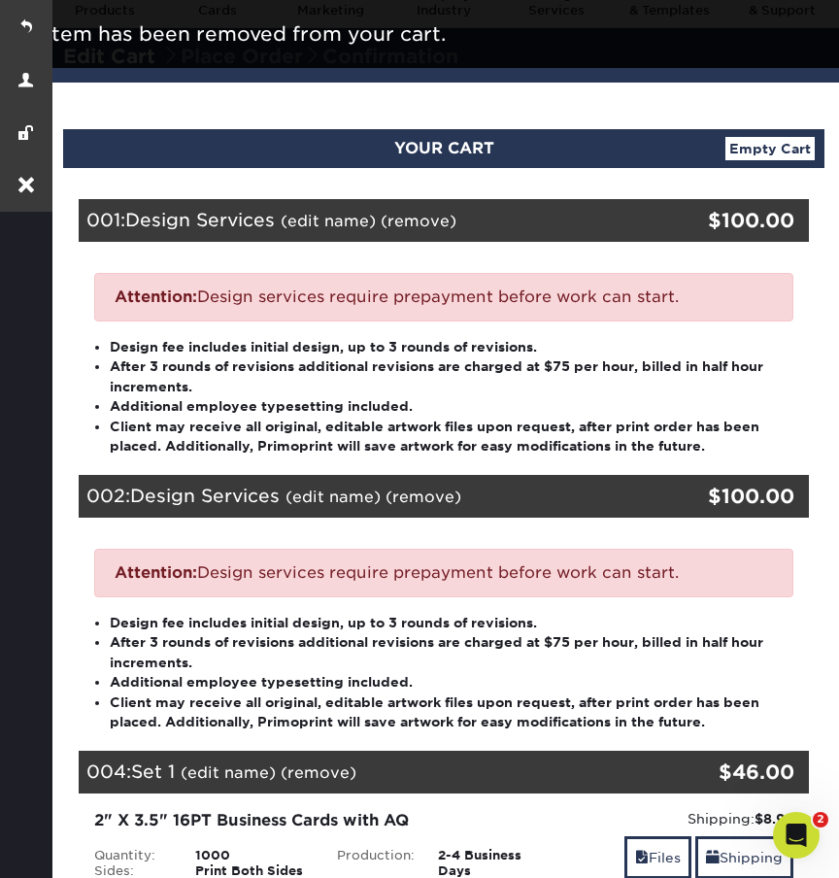
scroll to position [0, 0]
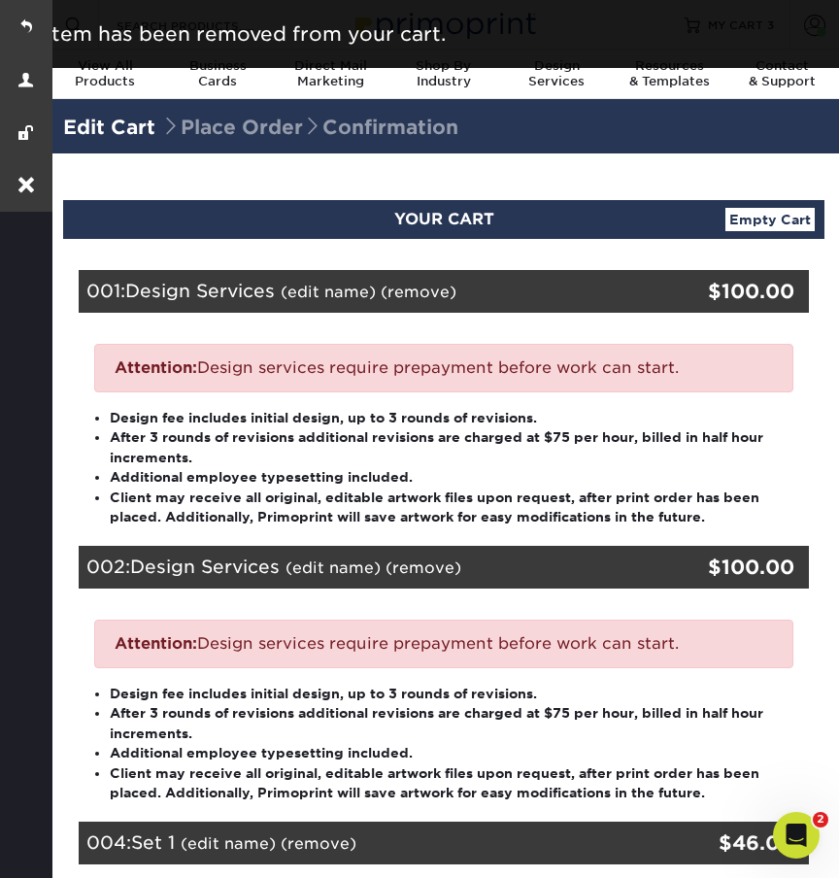
click at [412, 290] on link "(remove)" at bounding box center [419, 292] width 76 height 18
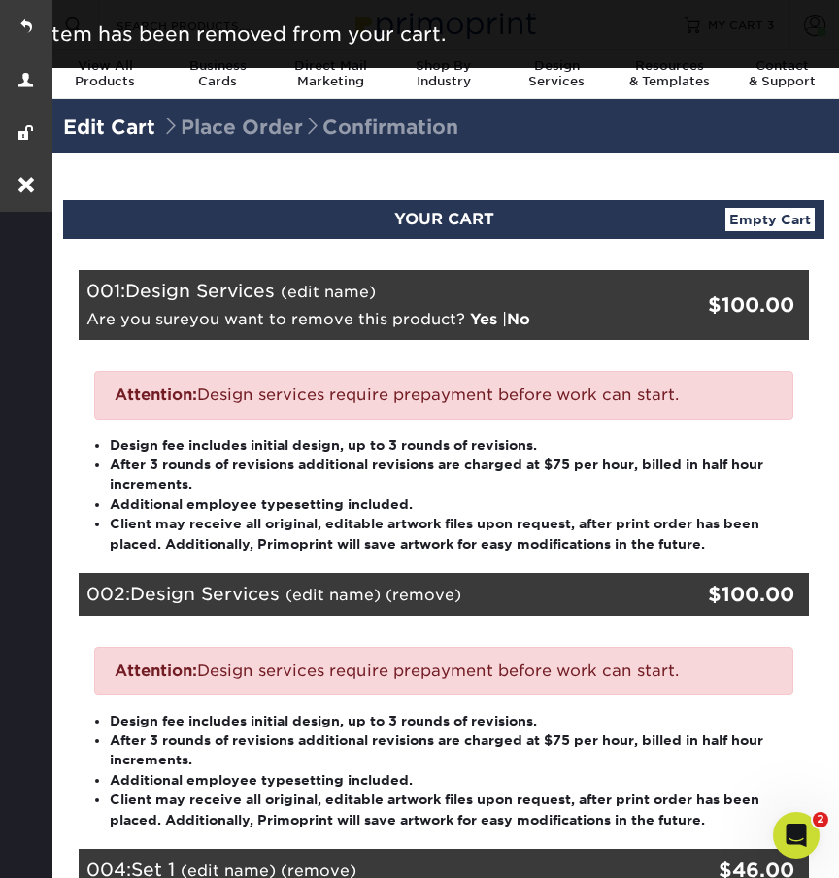
click at [475, 319] on link "Yes" at bounding box center [483, 319] width 27 height 18
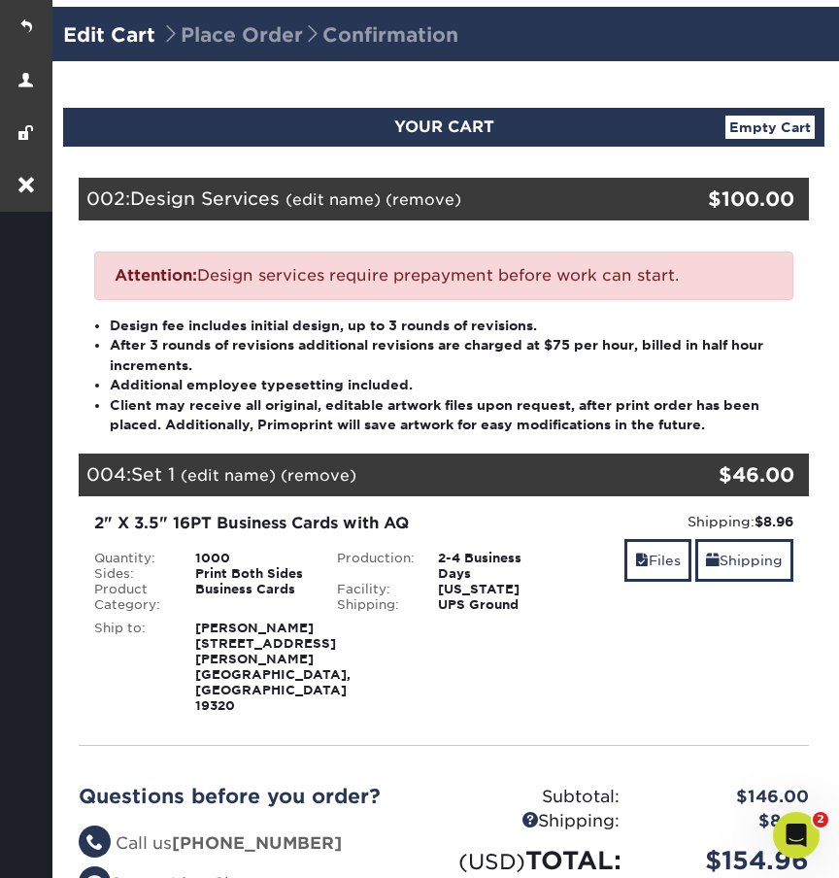
scroll to position [98, 0]
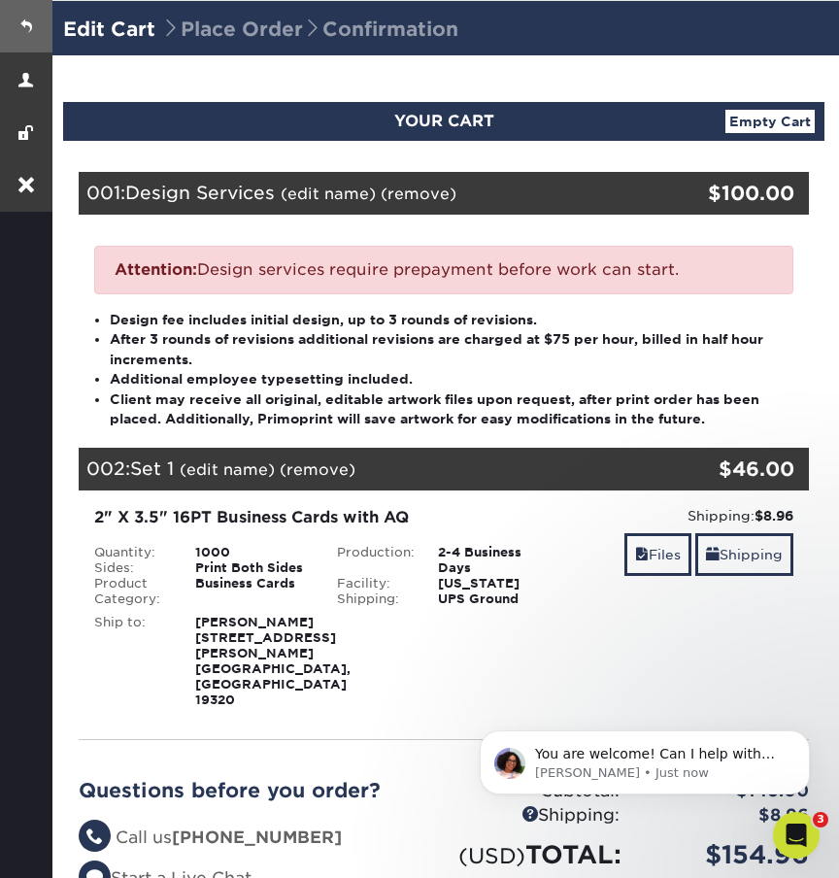
click at [32, 24] on link at bounding box center [26, 26] width 52 height 52
